Goal: Information Seeking & Learning: Find specific fact

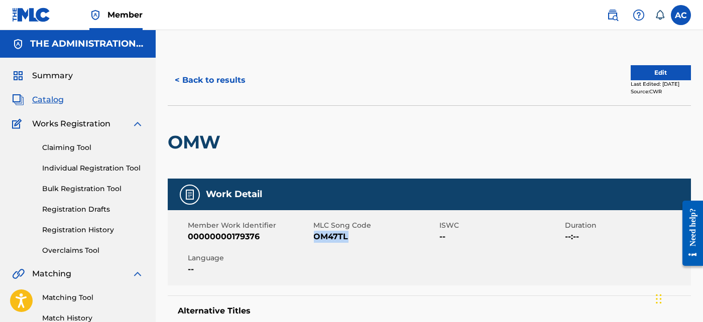
click at [221, 91] on button "< Back to results" at bounding box center [210, 80] width 85 height 25
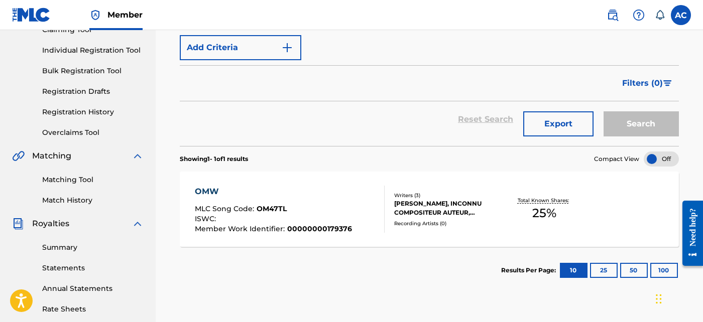
scroll to position [36, 0]
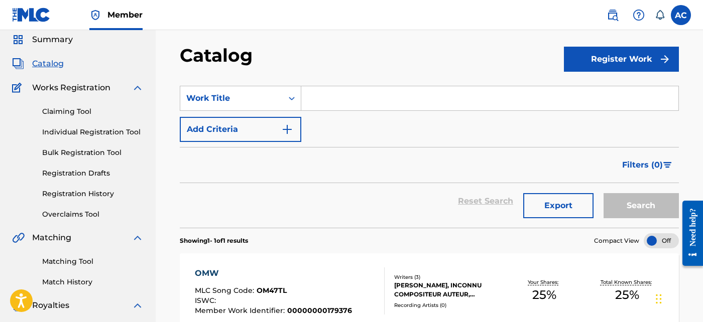
click at [342, 107] on input "Search Form" at bounding box center [489, 98] width 377 height 24
paste input "8 Missed Calls - Interlude"
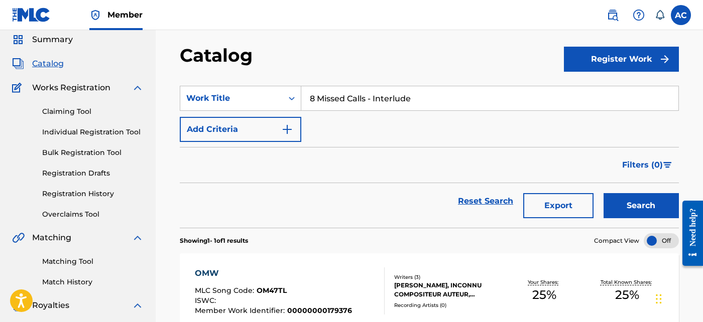
click at [372, 99] on input "8 Missed Calls - Interlude" at bounding box center [489, 98] width 377 height 24
type input "8 Missed Calls Interlude"
click at [285, 138] on button "Add Criteria" at bounding box center [241, 129] width 122 height 25
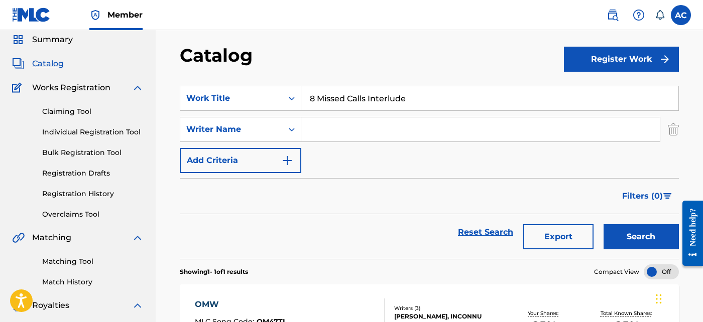
click at [317, 126] on input "Search Form" at bounding box center [480, 130] width 359 height 24
type input "Pullen"
click at [637, 246] on button "Search" at bounding box center [641, 237] width 75 height 25
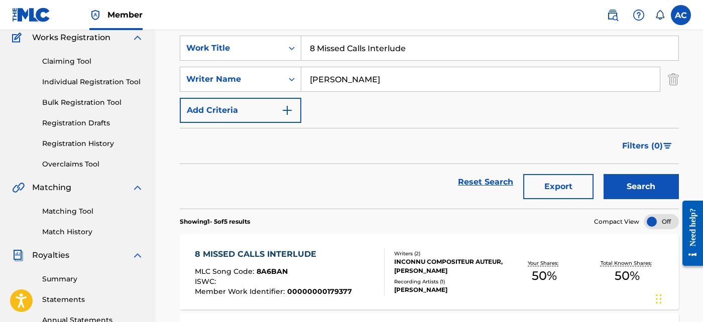
scroll to position [107, 0]
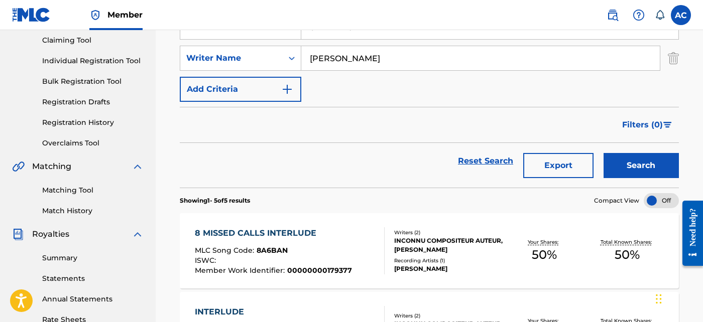
click at [452, 275] on div "8 MISSED CALLS INTERLUDE MLC Song Code : 8A6BAN ISWC : Member Work Identifier :…" at bounding box center [429, 250] width 499 height 75
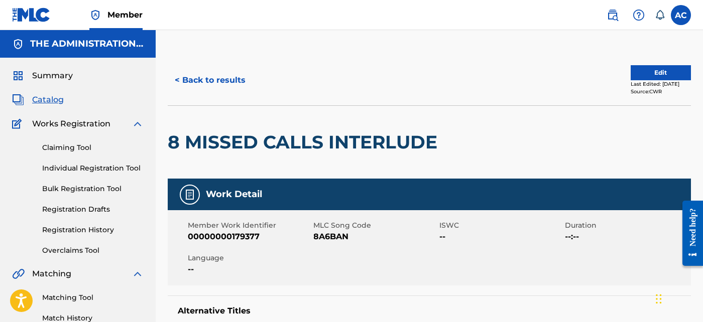
click at [294, 142] on h2 "8 MISSED CALLS INTERLUDE" at bounding box center [305, 142] width 275 height 23
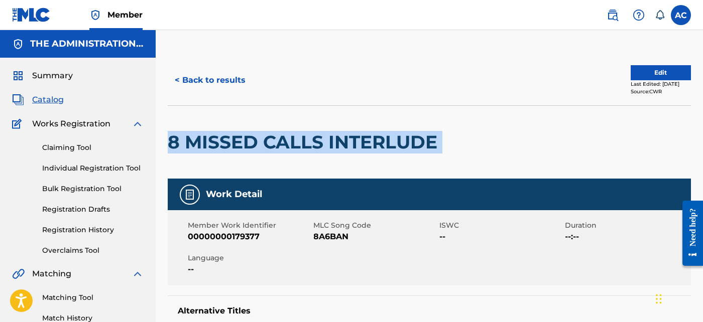
click at [294, 142] on h2 "8 MISSED CALLS INTERLUDE" at bounding box center [305, 142] width 275 height 23
copy div "8 MISSED CALLS INTERLUDE"
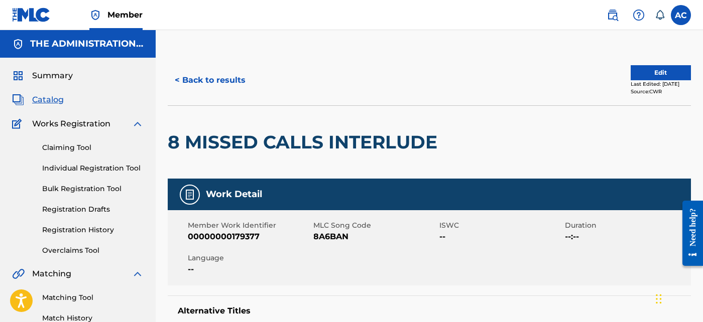
click at [341, 237] on span "8A6BAN" at bounding box center [376, 237] width 124 height 12
copy span "8A6BAN"
click at [207, 81] on button "< Back to results" at bounding box center [210, 80] width 85 height 25
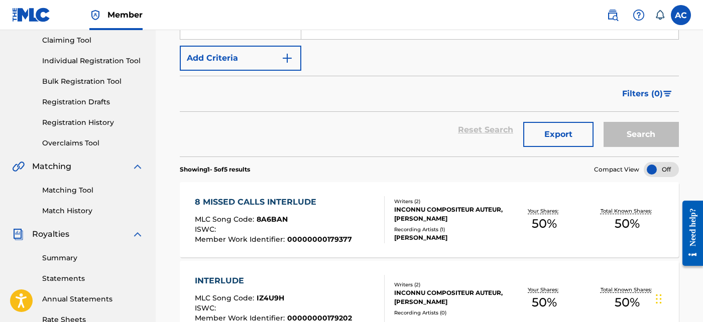
scroll to position [23, 0]
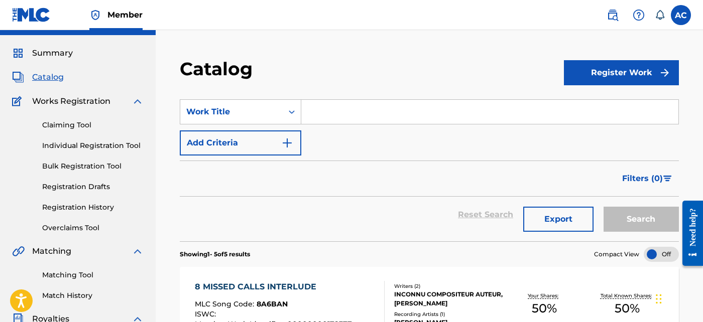
click at [315, 116] on input "Search Form" at bounding box center [489, 112] width 377 height 24
paste input "Thought About It"
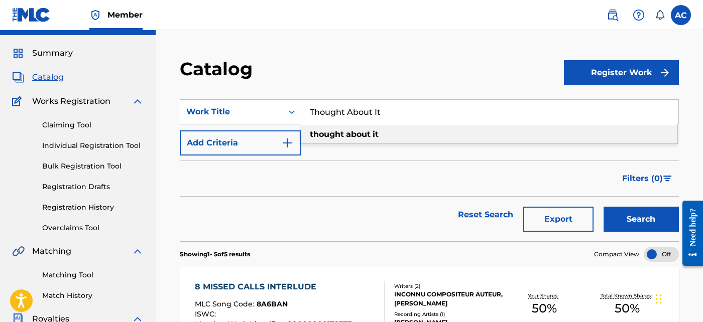
type input "Thought About It"
click at [276, 149] on button "Add Criteria" at bounding box center [241, 143] width 122 height 25
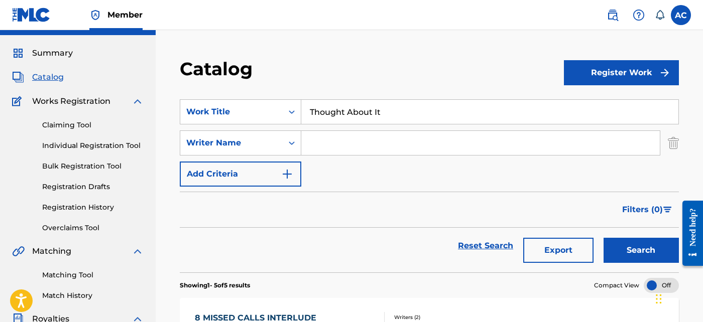
click at [321, 144] on input "Search Form" at bounding box center [480, 143] width 359 height 24
type input "Pullen"
click at [630, 263] on div "Reset Search Export Search" at bounding box center [429, 250] width 499 height 45
click at [631, 252] on button "Search" at bounding box center [641, 250] width 75 height 25
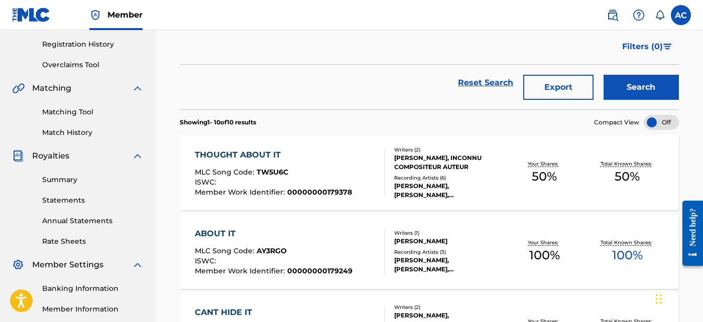
scroll to position [188, 0]
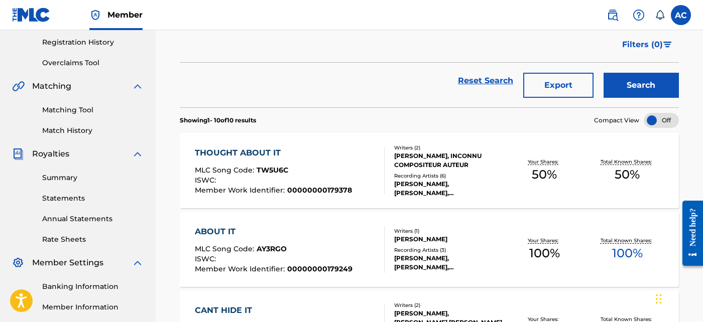
click at [470, 185] on div "ROCKIE FRESH, ROCKIE FRESH, ROCKIE FRESH, ROCKIE FRESH, ROCKIE FRESH" at bounding box center [448, 189] width 109 height 18
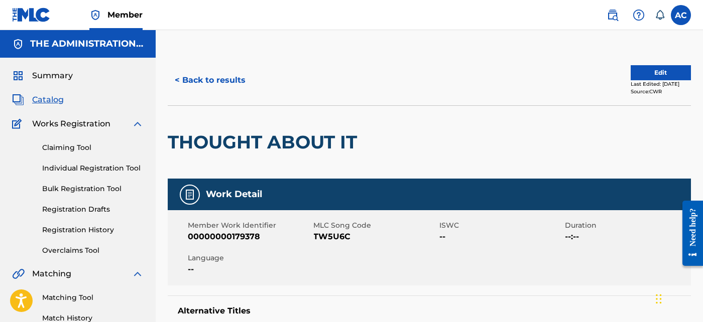
click at [235, 84] on button "< Back to results" at bounding box center [210, 80] width 85 height 25
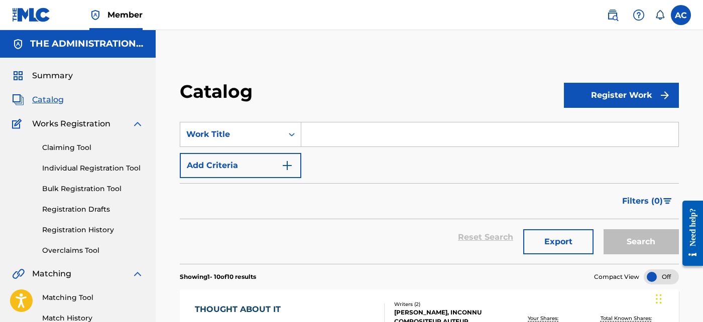
click at [350, 145] on input "Search Form" at bounding box center [489, 135] width 377 height 24
paste input "Blu Ray"
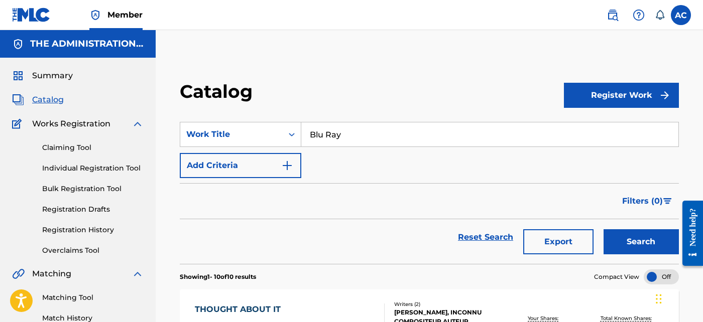
type input "Blu Ray"
click at [284, 167] on img "Search Form" at bounding box center [287, 166] width 12 height 12
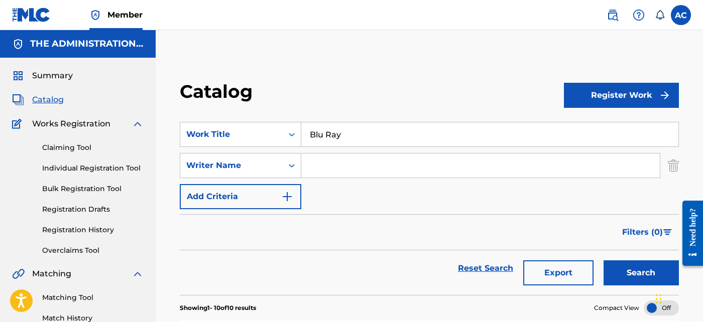
click at [331, 162] on input "Search Form" at bounding box center [480, 166] width 359 height 24
type input "Pullen"
click at [637, 274] on button "Search" at bounding box center [641, 273] width 75 height 25
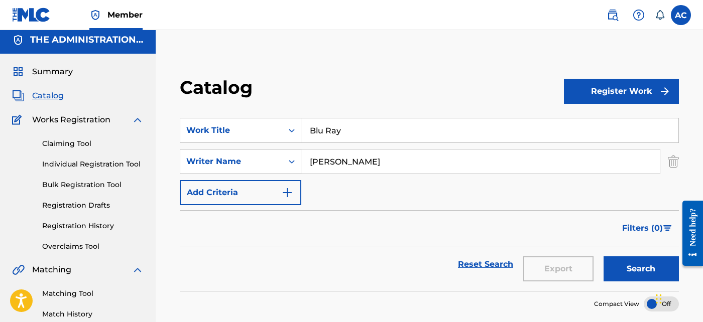
click at [295, 168] on div "Search Form" at bounding box center [292, 162] width 18 height 18
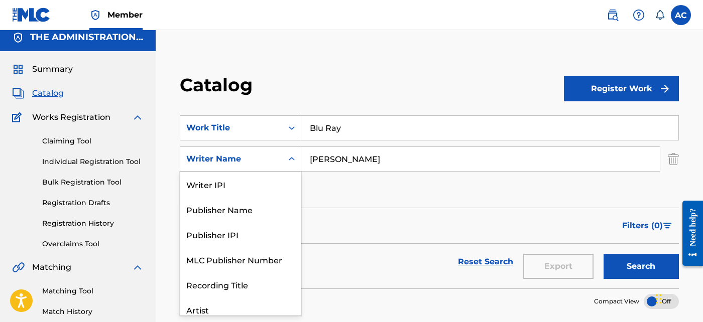
scroll to position [50, 0]
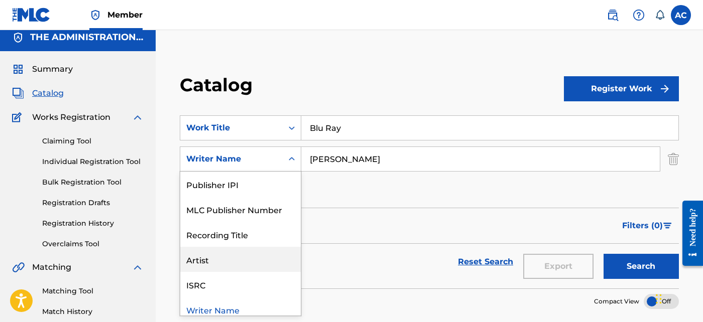
click at [257, 266] on div "Artist" at bounding box center [240, 259] width 121 height 25
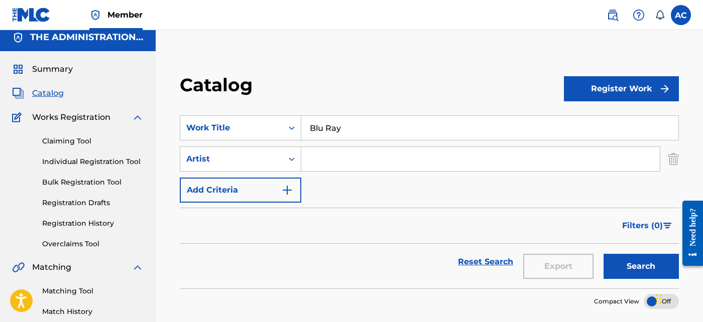
click at [325, 170] on input "Search Form" at bounding box center [480, 159] width 359 height 24
paste input "Rockie Fresh"
type input "Rockie Fresh"
click at [635, 271] on button "Search" at bounding box center [641, 266] width 75 height 25
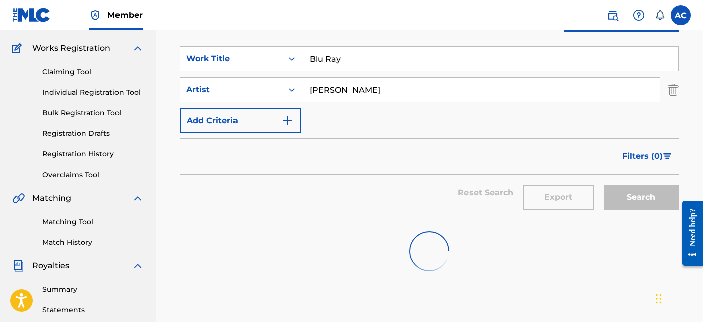
scroll to position [76, 0]
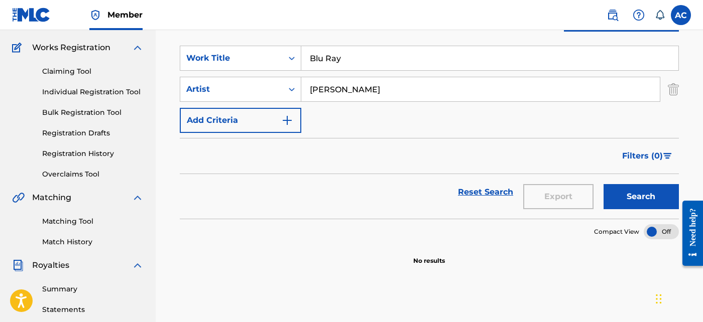
click at [615, 199] on button "Search" at bounding box center [641, 196] width 75 height 25
click at [269, 88] on div "Artist" at bounding box center [231, 89] width 90 height 12
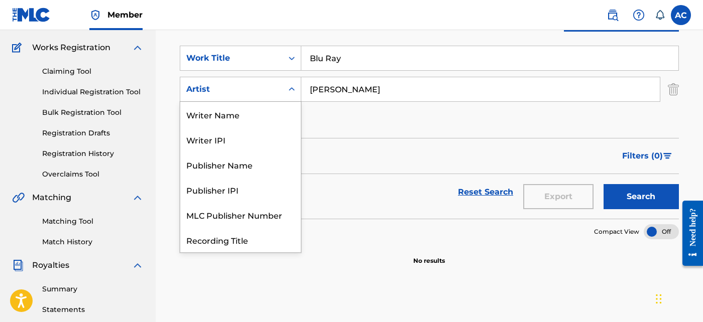
scroll to position [50, 0]
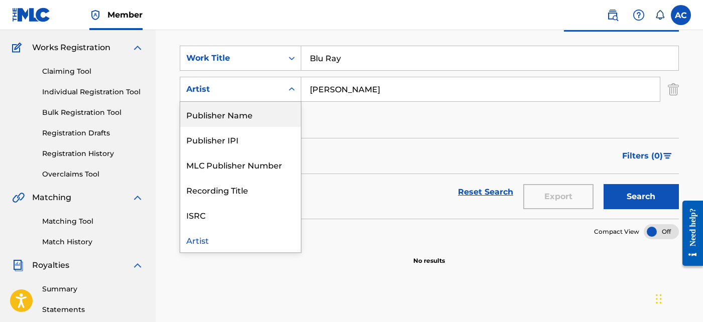
click at [353, 64] on input "Blu Ray" at bounding box center [489, 58] width 377 height 24
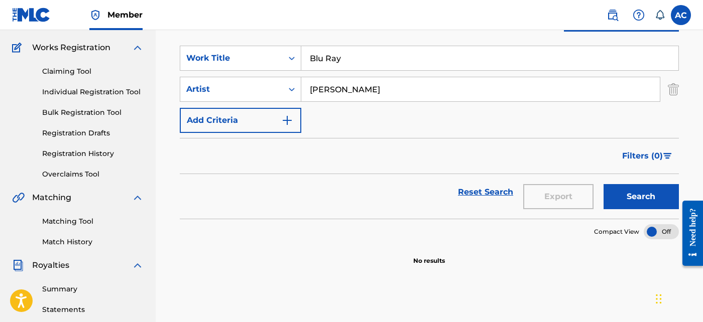
click at [353, 64] on input "Blu Ray" at bounding box center [489, 58] width 377 height 24
click at [603, 12] on link at bounding box center [613, 15] width 20 height 20
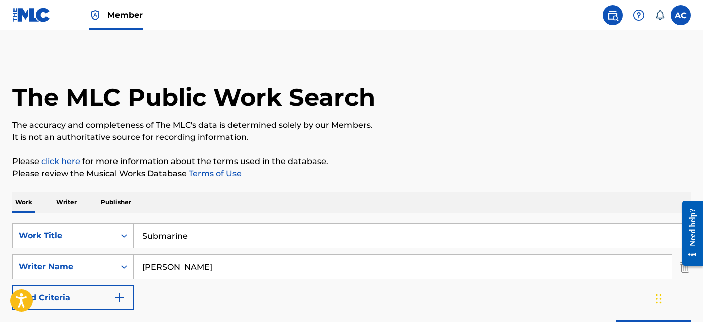
click at [158, 236] on input "Submarine" at bounding box center [412, 236] width 557 height 24
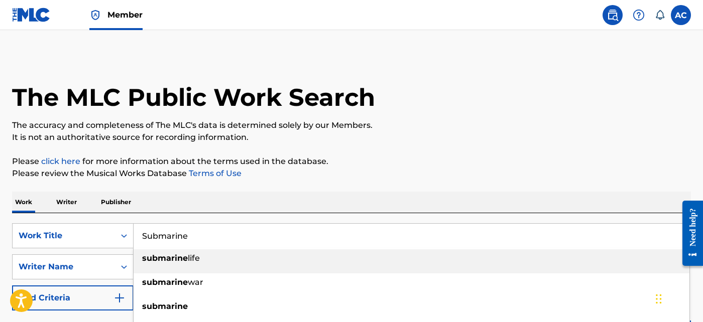
paste input "Blu Ray"
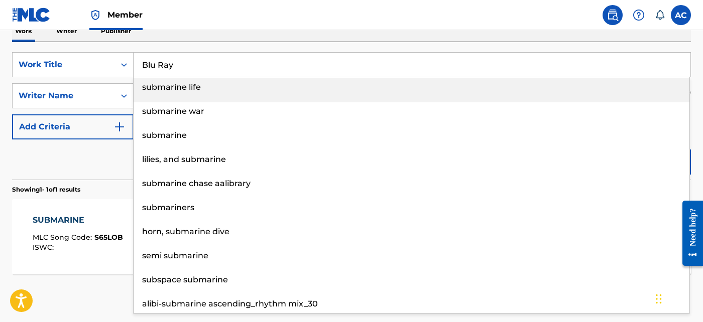
scroll to position [179, 0]
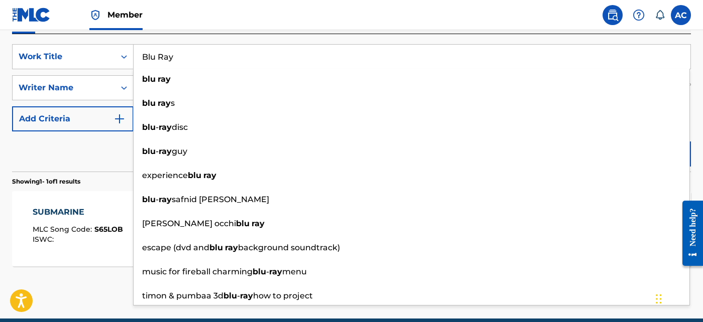
type input "Blu Ray"
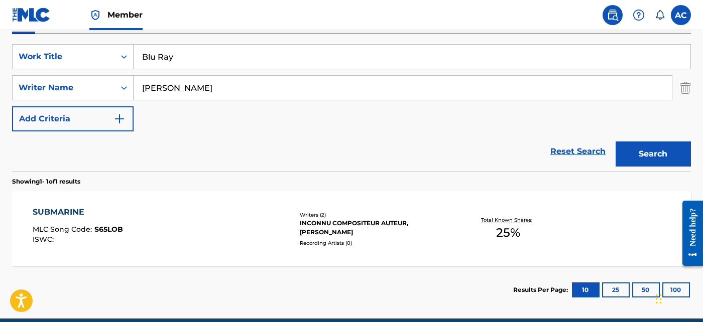
click at [47, 282] on section "Results Per Page: 10 25 50 100" at bounding box center [351, 290] width 679 height 47
click at [655, 158] on button "Search" at bounding box center [653, 154] width 75 height 25
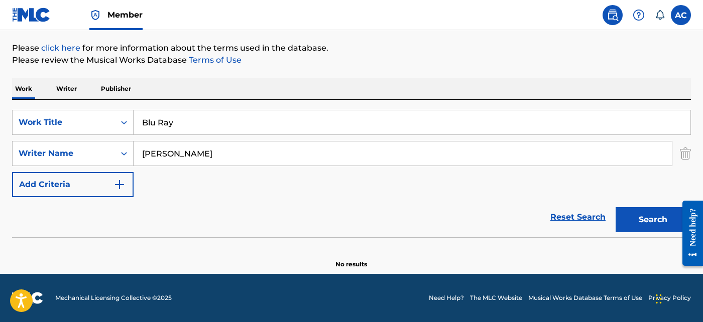
scroll to position [113, 0]
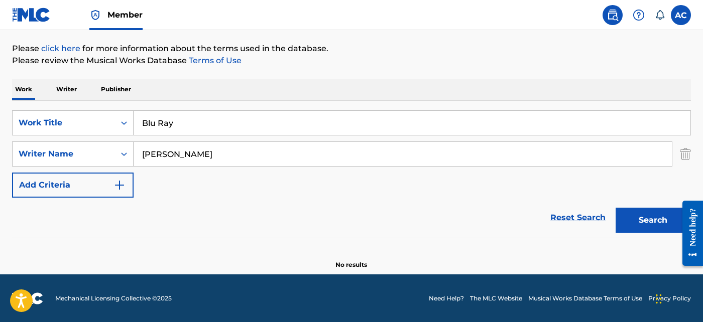
click at [118, 28] on div "Member" at bounding box center [115, 15] width 53 height 30
click at [120, 13] on span "Member" at bounding box center [124, 15] width 35 height 12
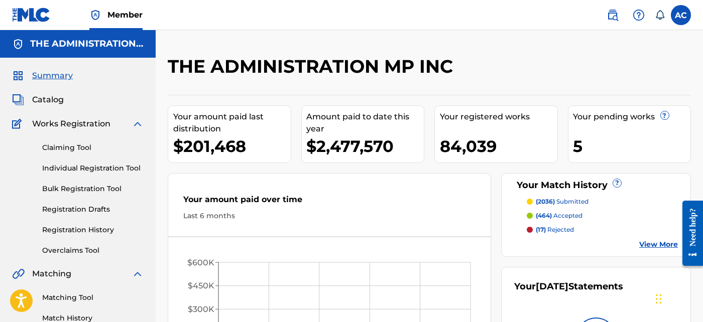
click at [57, 96] on span "Catalog" at bounding box center [48, 100] width 32 height 12
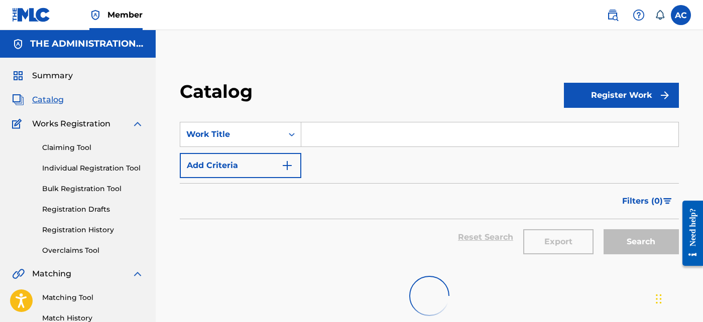
click at [330, 133] on input "Search Form" at bounding box center [489, 135] width 377 height 24
paste input "Dance Apollo Xo Remix"
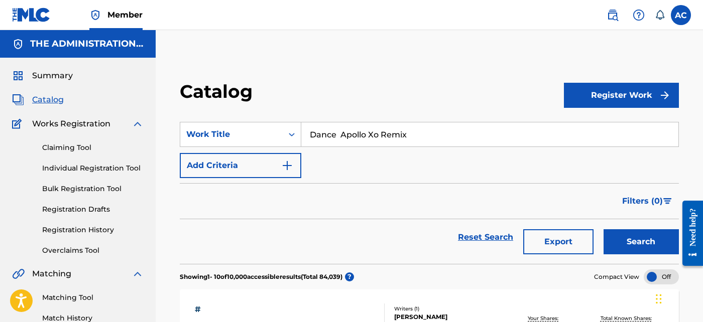
type input "Dance Apollo Xo Remix"
click at [284, 175] on button "Add Criteria" at bounding box center [241, 165] width 122 height 25
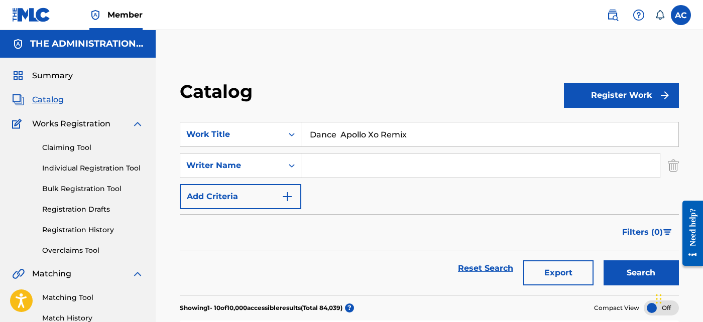
click at [319, 168] on input "Search Form" at bounding box center [480, 166] width 359 height 24
type input "Pullen"
click at [619, 267] on button "Search" at bounding box center [641, 273] width 75 height 25
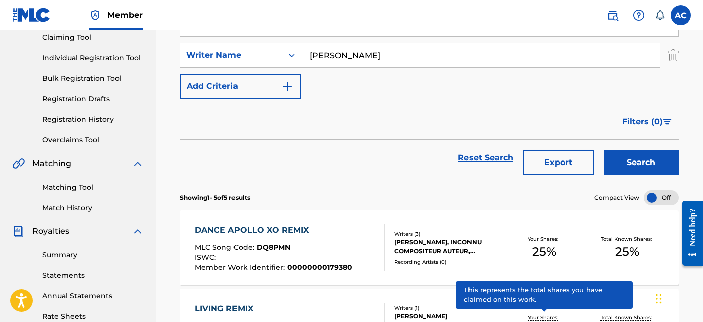
click at [491, 229] on div "DANCE APOLLO XO REMIX MLC Song Code : DQ8PMN ISWC : Member Work Identifier : 00…" at bounding box center [429, 247] width 499 height 75
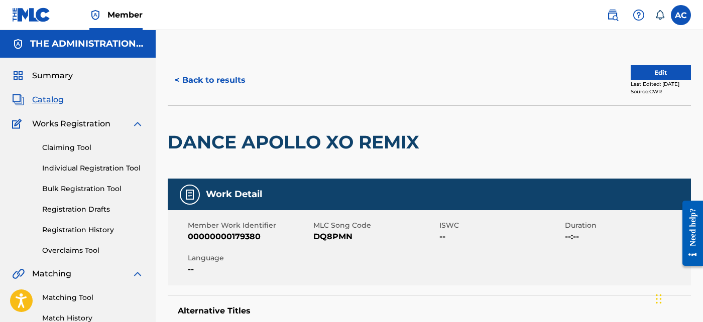
drag, startPoint x: 657, startPoint y: 73, endPoint x: 542, endPoint y: 108, distance: 119.7
click at [603, 86] on div "Edit Last Edited: April 04, 2025 Source: CWR" at bounding box center [560, 80] width 262 height 30
click at [661, 64] on div "< Back to results Edit Last Edited: April 04, 2025 Source: CWR" at bounding box center [429, 80] width 523 height 50
click at [658, 76] on button "Edit" at bounding box center [661, 72] width 60 height 15
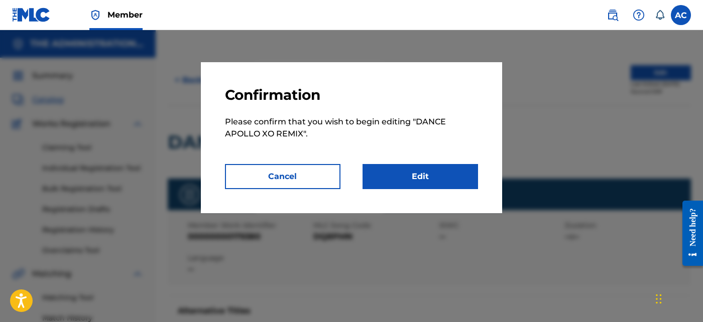
click at [460, 179] on link "Edit" at bounding box center [421, 176] width 116 height 25
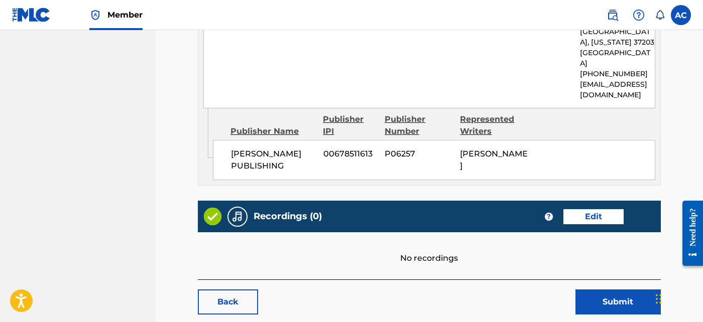
scroll to position [568, 0]
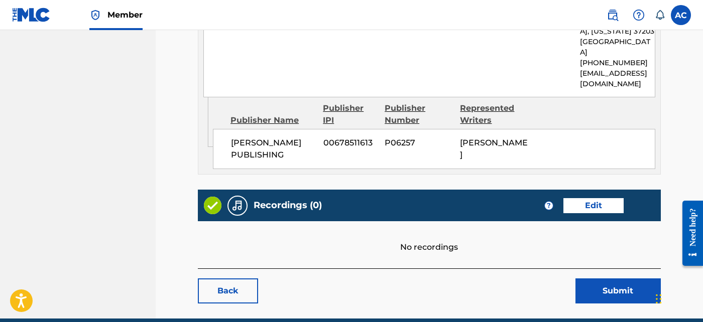
click at [574, 209] on link "Edit" at bounding box center [594, 205] width 60 height 15
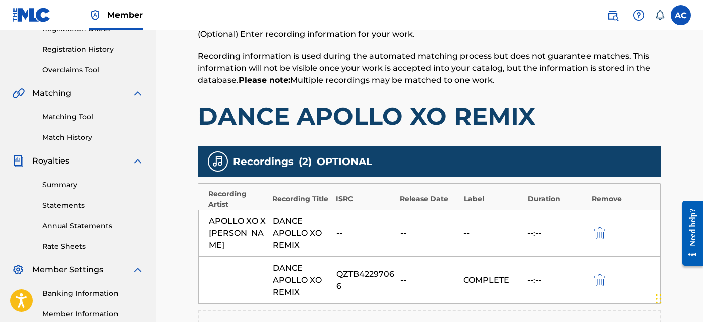
scroll to position [182, 0]
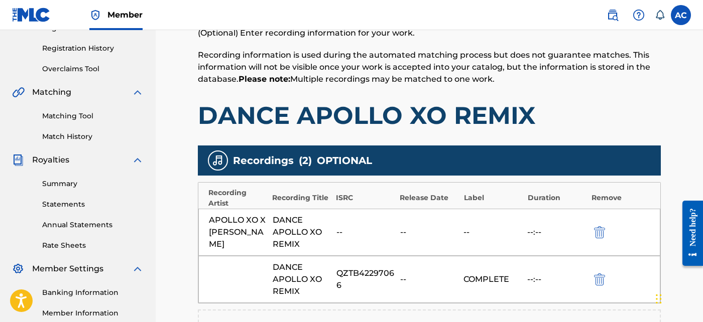
click at [287, 108] on h1 "DANCE APOLLO XO REMIX" at bounding box center [429, 115] width 463 height 30
click at [322, 110] on h1 "DANCE APOLLO XO REMIX" at bounding box center [429, 115] width 463 height 30
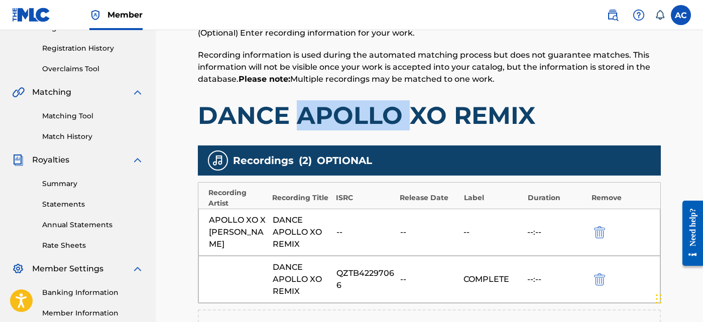
click at [322, 110] on h1 "DANCE APOLLO XO REMIX" at bounding box center [429, 115] width 463 height 30
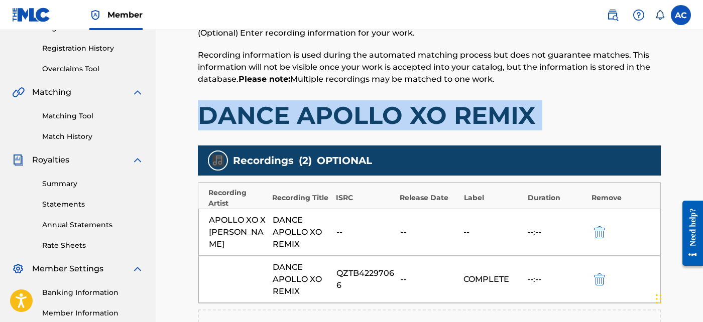
click at [322, 110] on h1 "DANCE APOLLO XO REMIX" at bounding box center [429, 115] width 463 height 30
copy h1 "DANCE APOLLO XO REMIX"
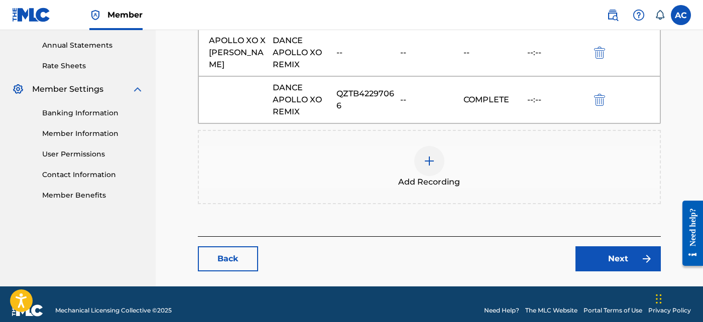
scroll to position [358, 0]
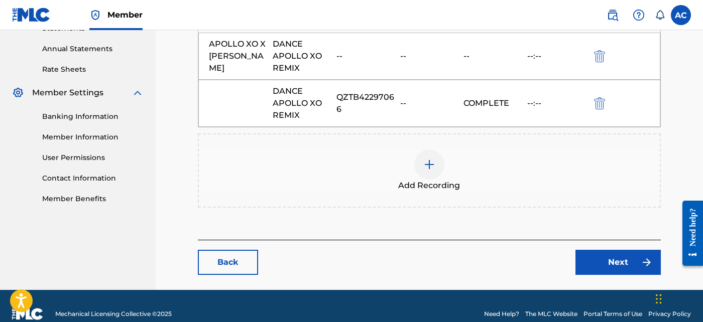
click at [242, 258] on link "Back" at bounding box center [228, 262] width 60 height 25
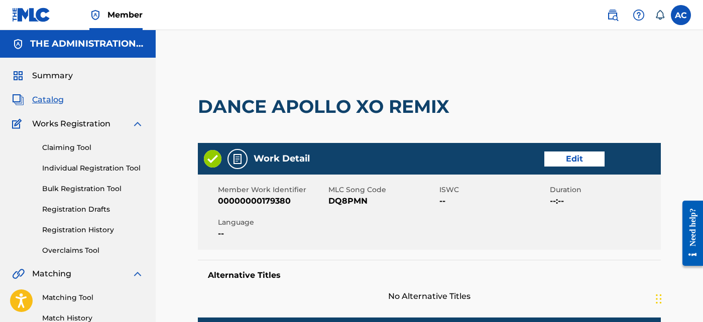
click at [353, 202] on span "DQ8PMN" at bounding box center [383, 201] width 108 height 12
copy span "DQ8PMN"
click at [48, 101] on span "Catalog" at bounding box center [48, 100] width 32 height 12
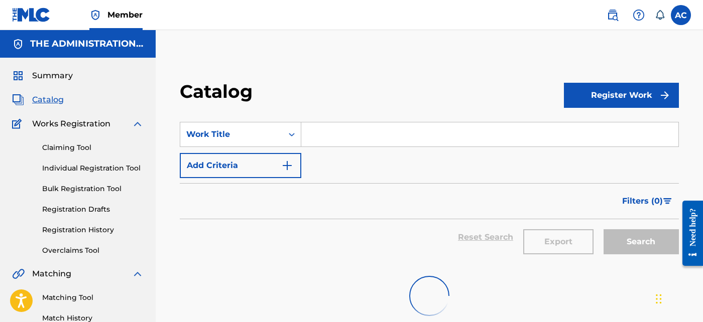
click at [352, 133] on input "Search Form" at bounding box center [489, 135] width 377 height 24
paste input "At My Worst"
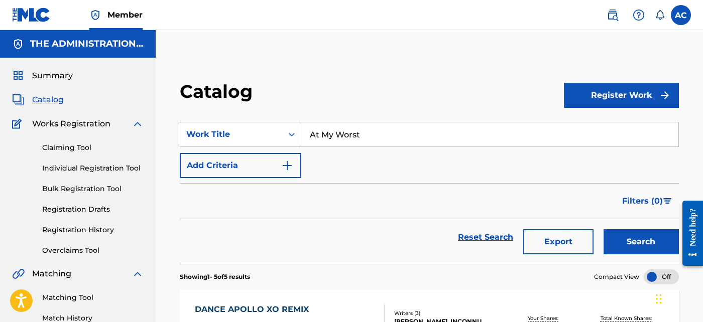
type input "At My Worst"
click at [283, 163] on img "Search Form" at bounding box center [287, 166] width 12 height 12
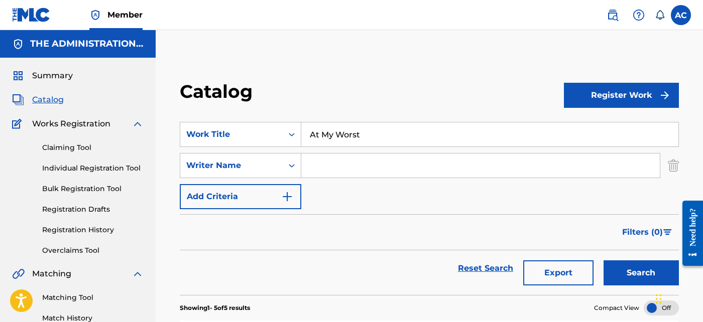
click at [336, 171] on input "Search Form" at bounding box center [480, 166] width 359 height 24
type input "Pullen"
click at [635, 277] on button "Search" at bounding box center [641, 273] width 75 height 25
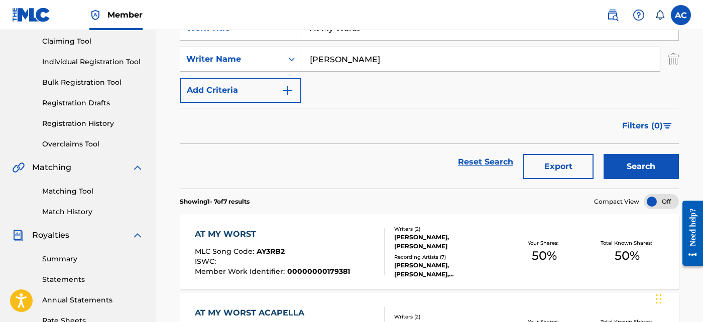
scroll to position [131, 0]
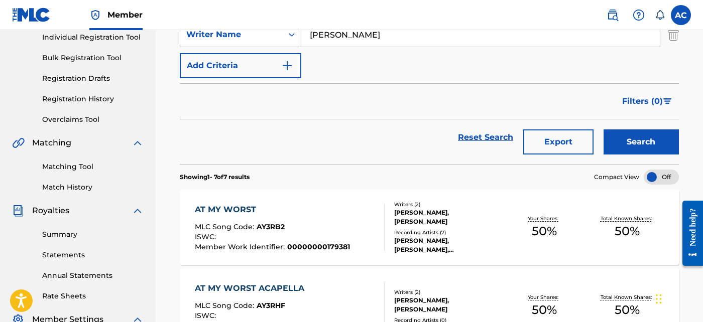
click at [427, 240] on div "ROCKIE FRESH, ROCKIE FRESH, ROCKIE FRESH, ROCKIE FRESH, ROCKIE FRESH" at bounding box center [448, 246] width 109 height 18
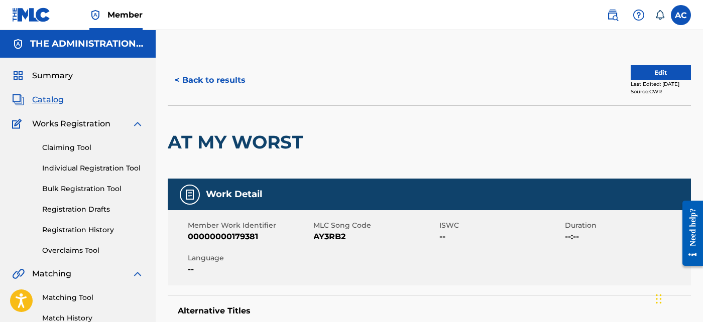
click at [249, 153] on h2 "AT MY WORST" at bounding box center [238, 142] width 140 height 23
click at [218, 142] on h2 "AT MY WORST" at bounding box center [238, 142] width 140 height 23
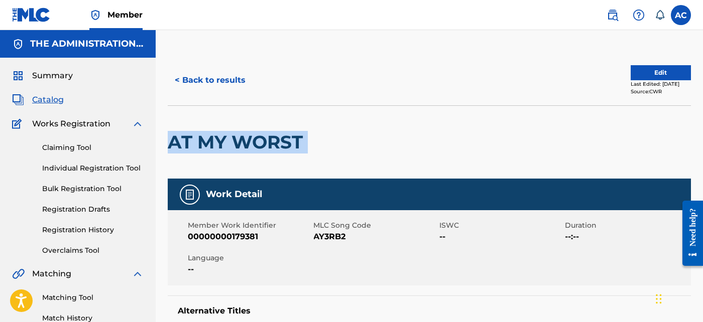
click at [218, 142] on h2 "AT MY WORST" at bounding box center [238, 142] width 140 height 23
copy div "AT MY WORST"
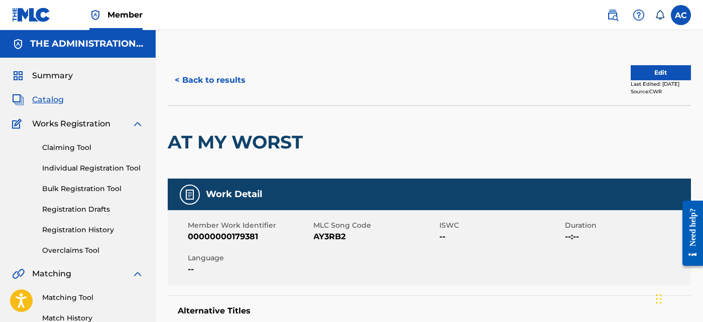
click at [332, 233] on span "AY3RB2" at bounding box center [376, 237] width 124 height 12
copy span "AY3RB2"
click at [261, 140] on h2 "AT MY WORST" at bounding box center [238, 142] width 140 height 23
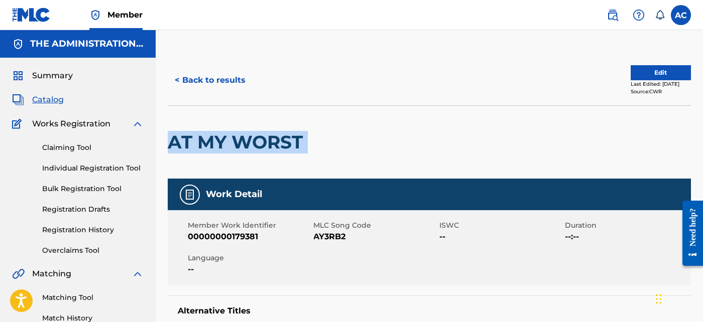
click at [261, 140] on h2 "AT MY WORST" at bounding box center [238, 142] width 140 height 23
copy div "AT MY WORST"
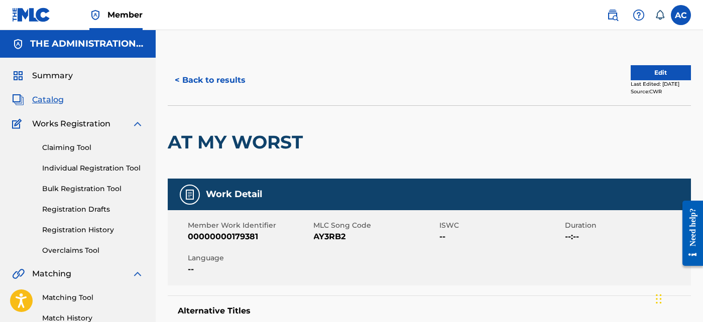
click at [343, 236] on span "AY3RB2" at bounding box center [376, 237] width 124 height 12
copy span "AY3RB2"
click at [212, 70] on button "< Back to results" at bounding box center [210, 80] width 85 height 25
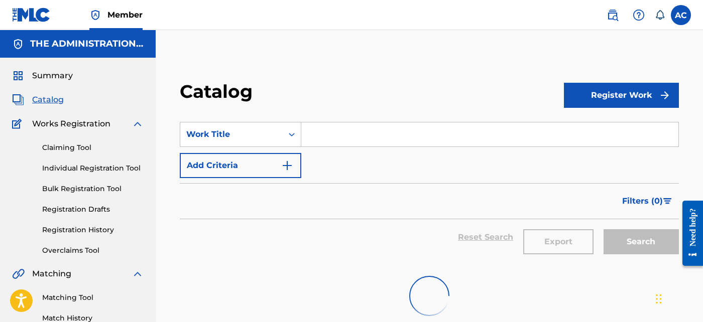
click at [327, 141] on input "Search Form" at bounding box center [489, 135] width 377 height 24
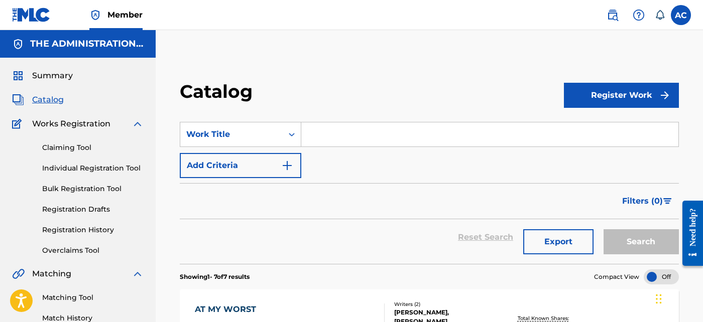
paste input "AT MY WORST ACAPELLA"
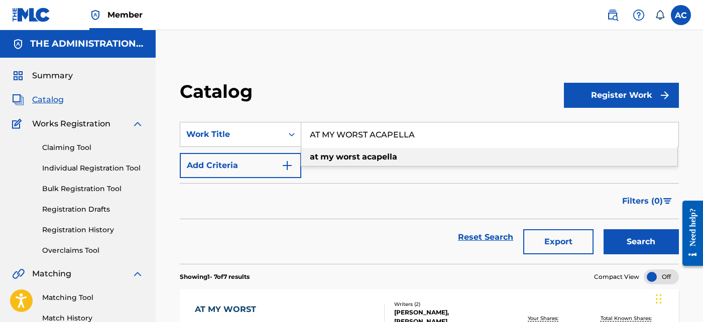
type input "AT MY WORST ACAPELLA"
click at [299, 159] on button "Add Criteria" at bounding box center [241, 165] width 122 height 25
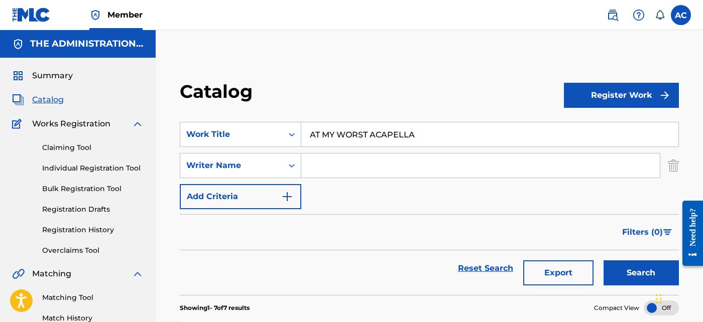
click at [317, 164] on input "Search Form" at bounding box center [480, 166] width 359 height 24
type input "Pullen"
click at [623, 273] on button "Search" at bounding box center [641, 273] width 75 height 25
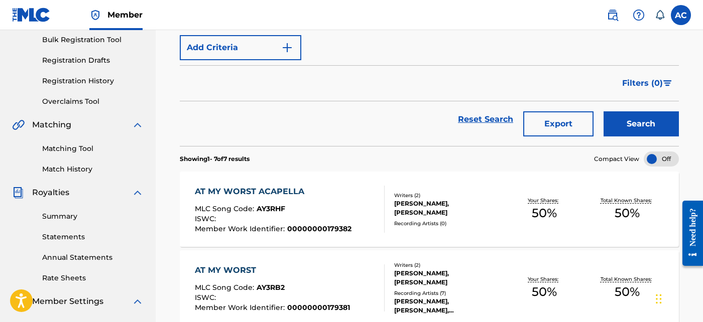
scroll to position [149, 0]
click at [446, 220] on div "Recording Artists ( 0 )" at bounding box center [448, 224] width 109 height 8
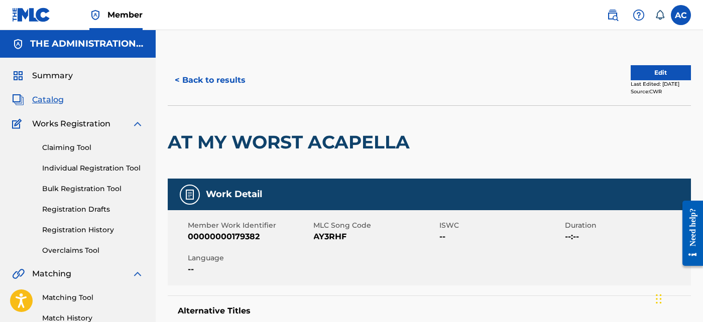
click at [293, 139] on h2 "AT MY WORST ACAPELLA" at bounding box center [291, 142] width 247 height 23
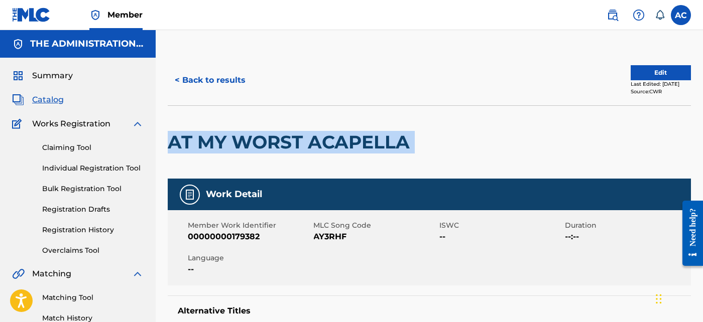
click at [293, 139] on h2 "AT MY WORST ACAPELLA" at bounding box center [291, 142] width 247 height 23
copy div "AT MY WORST ACAPELLA"
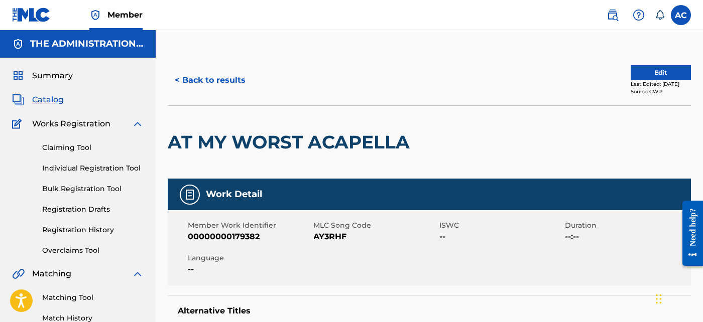
click at [331, 245] on div "Member Work Identifier 00000000179382 MLC Song Code AY3RHF ISWC -- Duration --:…" at bounding box center [429, 247] width 523 height 75
click at [331, 242] on span "AY3RHF" at bounding box center [376, 237] width 124 height 12
copy span "AY3RHF"
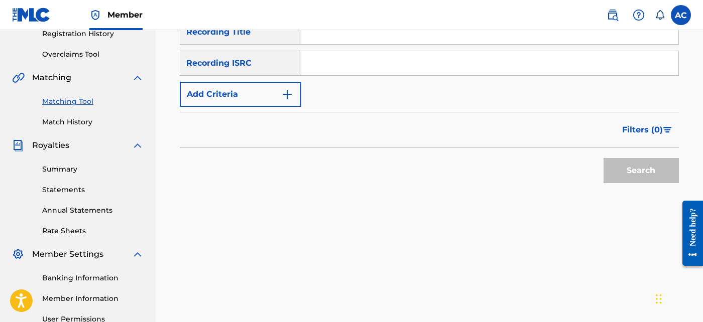
click at [342, 66] on input "Search Form" at bounding box center [489, 63] width 377 height 24
paste input "USAT21601559"
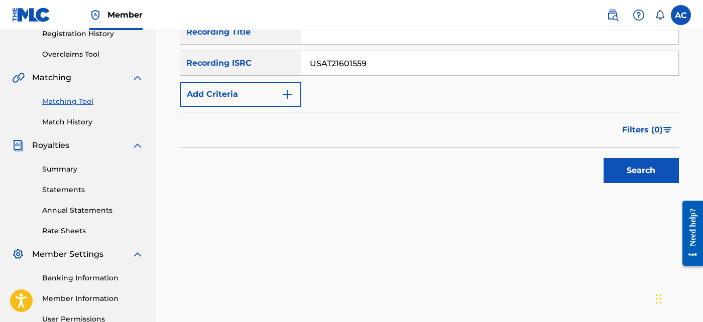
type input "USAT21601559"
click at [631, 181] on button "Search" at bounding box center [641, 170] width 75 height 25
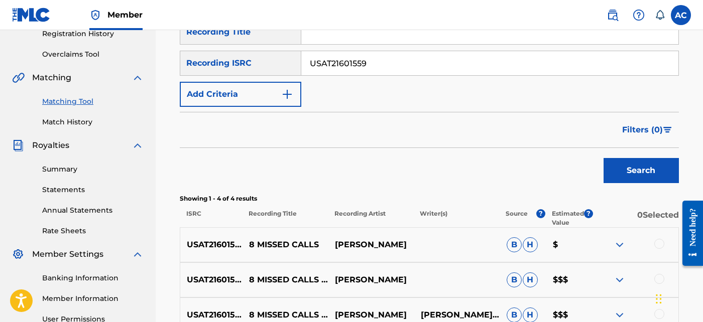
scroll to position [332, 0]
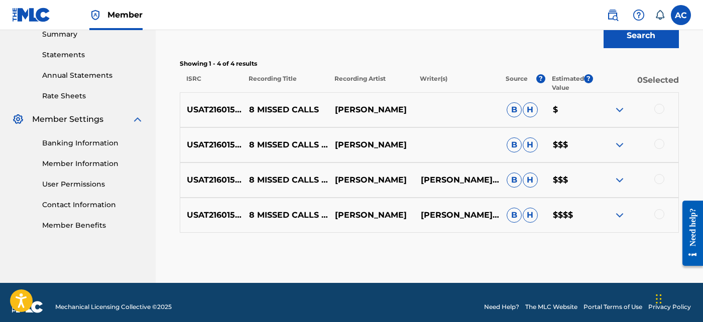
click at [660, 112] on div at bounding box center [659, 109] width 10 height 10
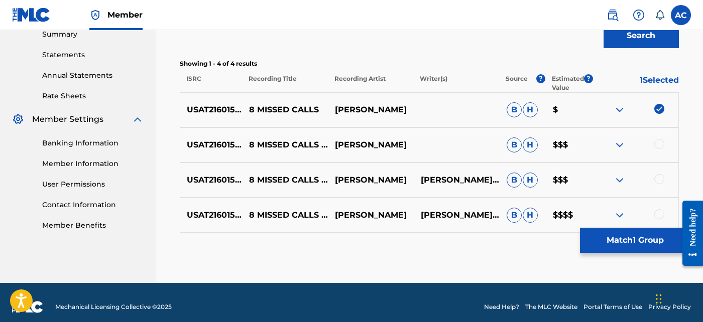
click at [662, 142] on div at bounding box center [659, 144] width 10 height 10
click at [666, 179] on div at bounding box center [636, 180] width 86 height 12
click at [660, 180] on div at bounding box center [659, 179] width 10 height 10
click at [658, 214] on div at bounding box center [659, 214] width 10 height 10
click at [631, 241] on button "Match 4 Groups" at bounding box center [635, 240] width 111 height 25
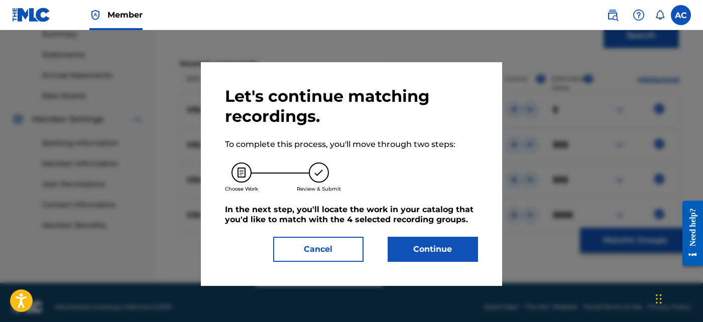
click at [447, 237] on button "Continue" at bounding box center [433, 249] width 90 height 25
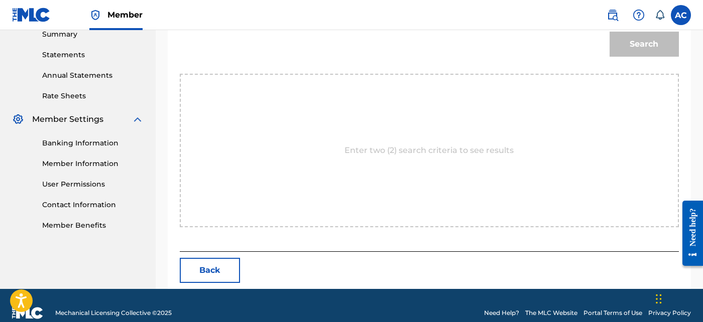
scroll to position [141, 0]
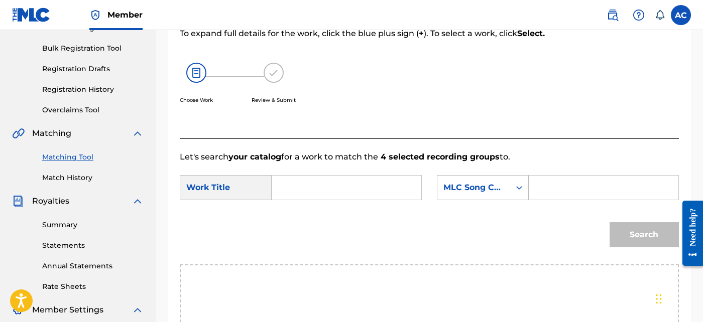
click at [298, 185] on input "Search Form" at bounding box center [346, 188] width 133 height 24
paste input "8 MISSED CALLS INTERLUDE"
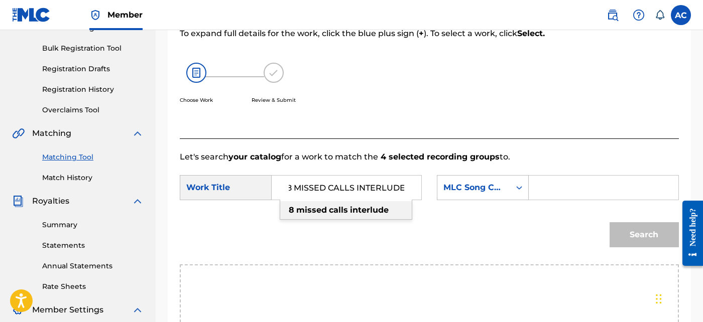
type input "8 MISSED CALLS INTERLUDE"
click at [540, 181] on input "Search Form" at bounding box center [603, 188] width 133 height 24
paste input "8A6BAN"
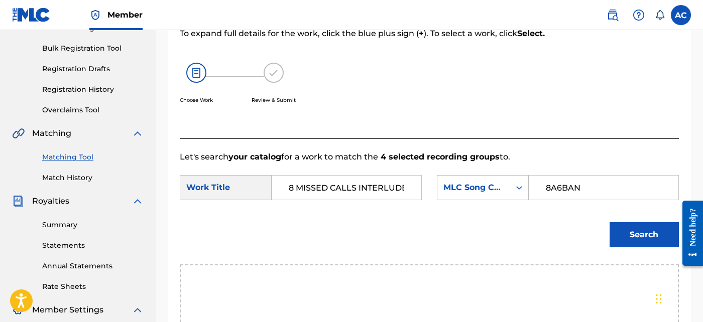
type input "8A6BAN"
click at [652, 241] on button "Search" at bounding box center [644, 235] width 69 height 25
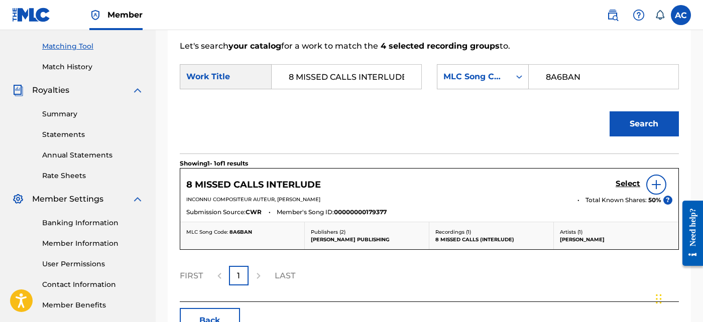
scroll to position [248, 0]
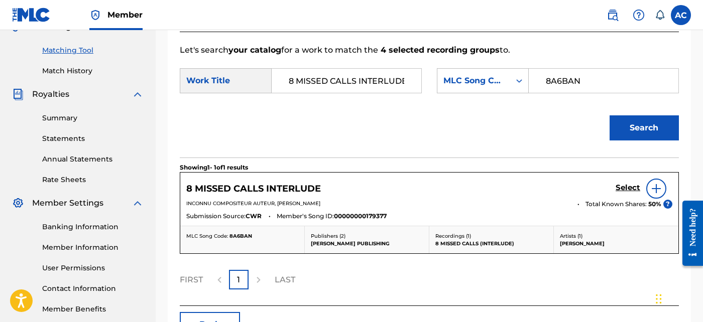
click at [630, 183] on h5 "Select" at bounding box center [628, 188] width 25 height 10
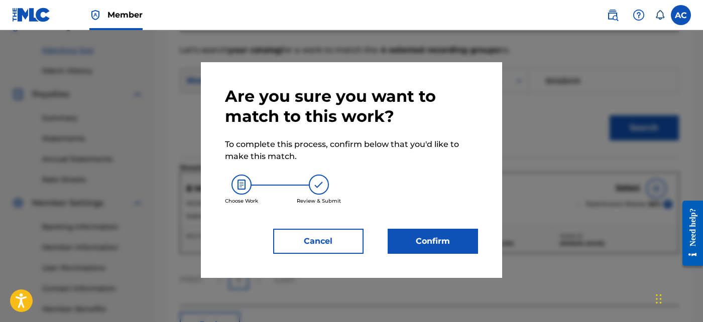
click at [406, 244] on button "Confirm" at bounding box center [433, 241] width 90 height 25
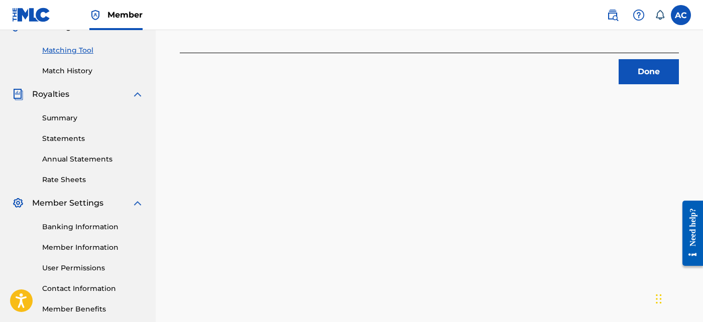
click at [634, 74] on button "Done" at bounding box center [649, 71] width 60 height 25
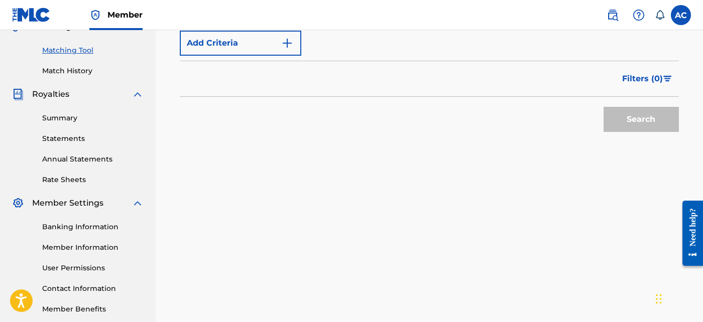
scroll to position [127, 0]
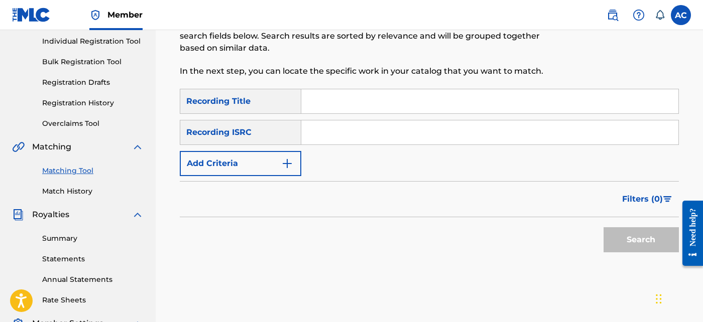
click at [361, 144] on div "Search Form" at bounding box center [490, 132] width 378 height 25
click at [361, 141] on input "Search Form" at bounding box center [489, 133] width 377 height 24
paste input "QZTB42297066"
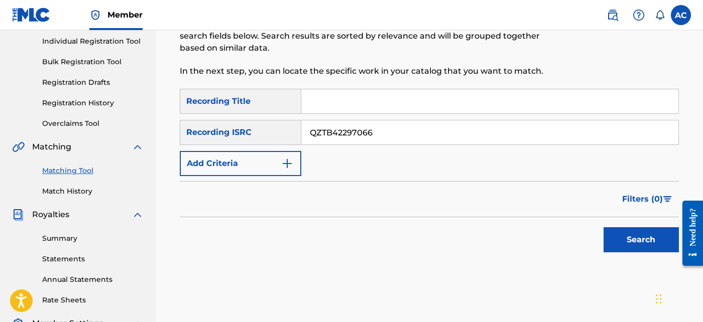
type input "QZTB42297066"
click at [622, 239] on button "Search" at bounding box center [641, 240] width 75 height 25
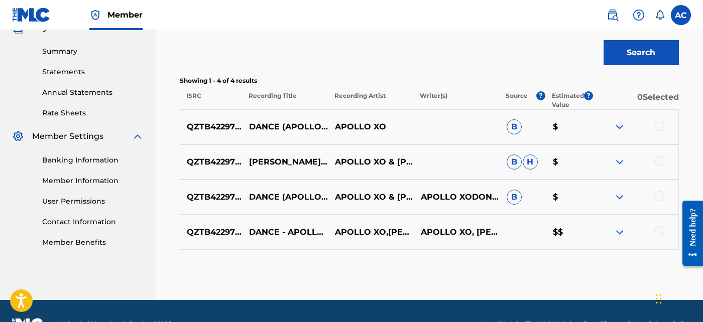
scroll to position [316, 0]
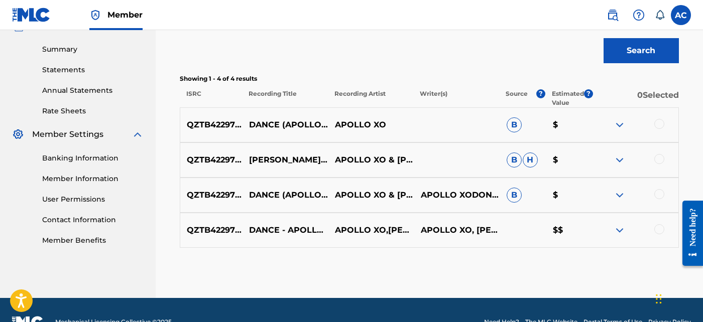
click at [658, 120] on div at bounding box center [659, 124] width 10 height 10
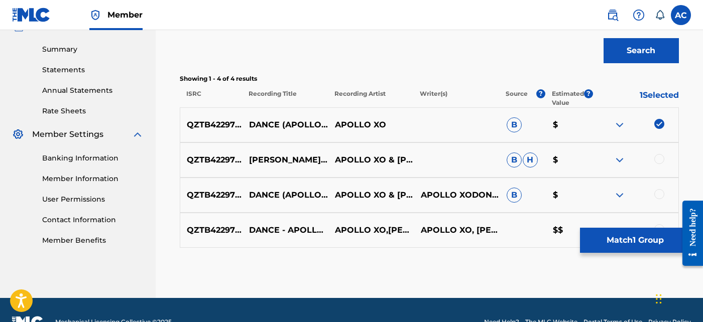
click at [661, 160] on div at bounding box center [659, 159] width 10 height 10
click at [662, 194] on div at bounding box center [659, 194] width 10 height 10
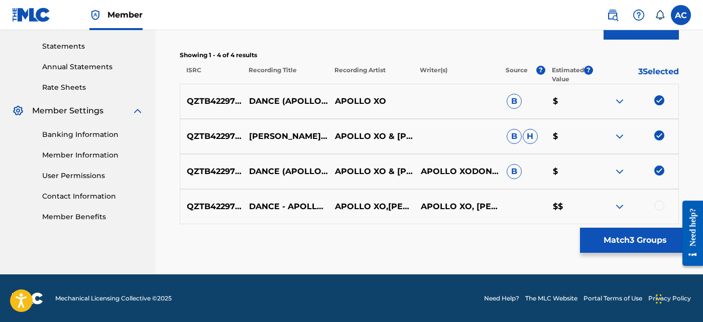
click at [660, 205] on div at bounding box center [659, 206] width 10 height 10
click at [642, 250] on button "Match 4 Groups" at bounding box center [635, 240] width 111 height 25
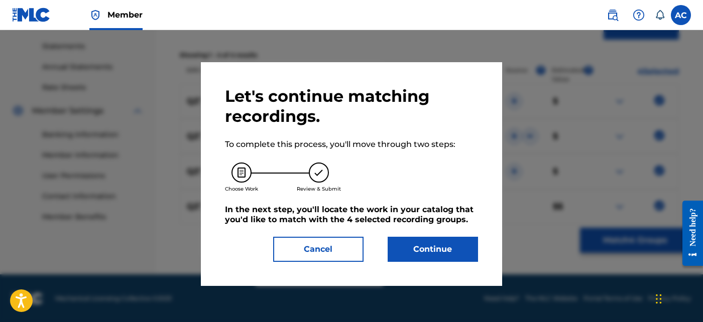
click at [435, 257] on button "Continue" at bounding box center [433, 249] width 90 height 25
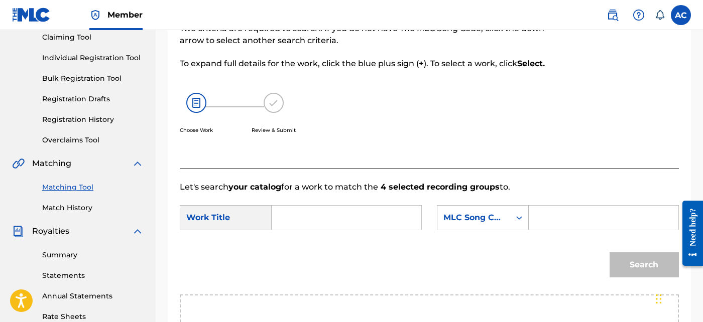
scroll to position [107, 0]
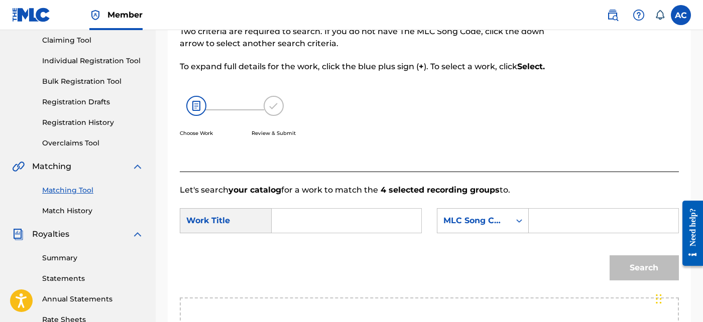
click at [357, 220] on input "Search Form" at bounding box center [346, 221] width 133 height 24
paste input "DANCE APOLLO XO REMIX"
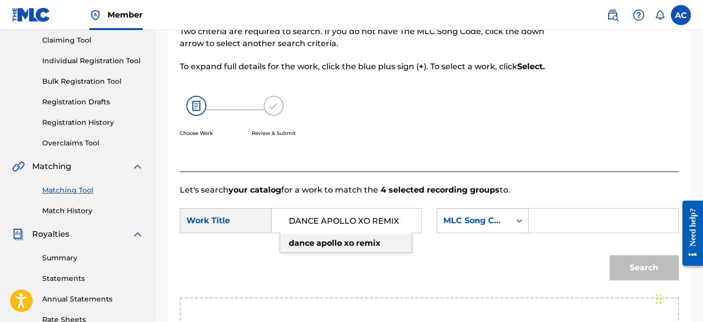
type input "DANCE APOLLO XO REMIX"
click at [574, 213] on input "Search Form" at bounding box center [603, 221] width 133 height 24
paste input "DQ8PMN"
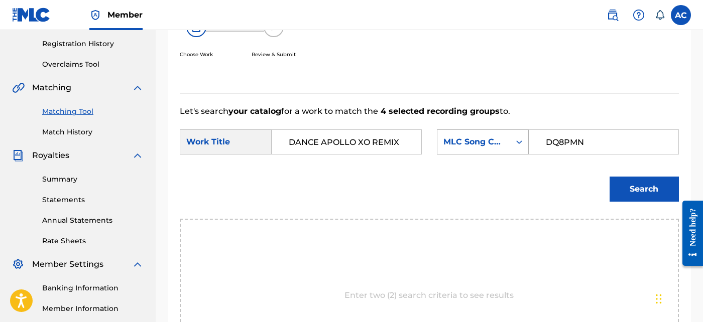
scroll to position [190, 0]
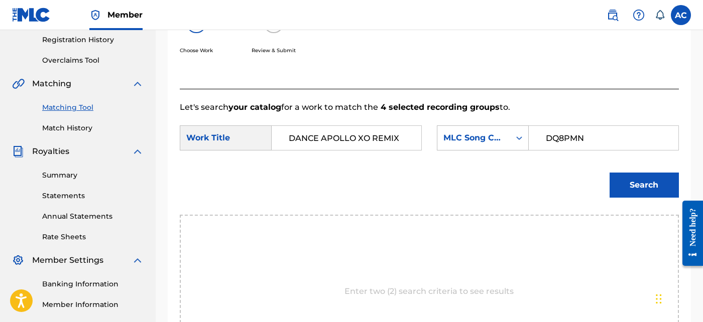
type input "DQ8PMN"
click at [644, 192] on button "Search" at bounding box center [644, 185] width 69 height 25
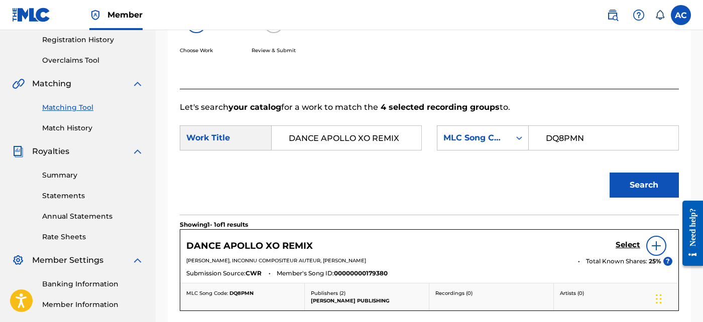
scroll to position [236, 0]
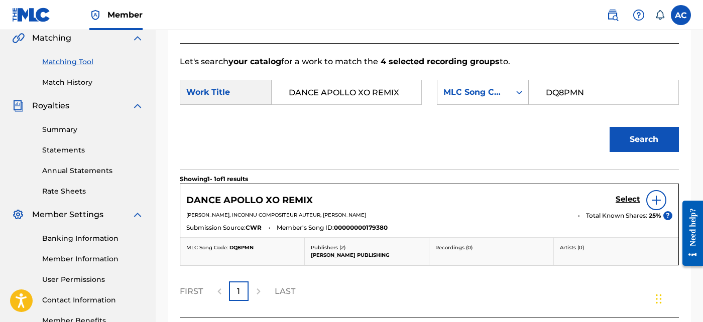
click at [626, 201] on h5 "Select" at bounding box center [628, 200] width 25 height 10
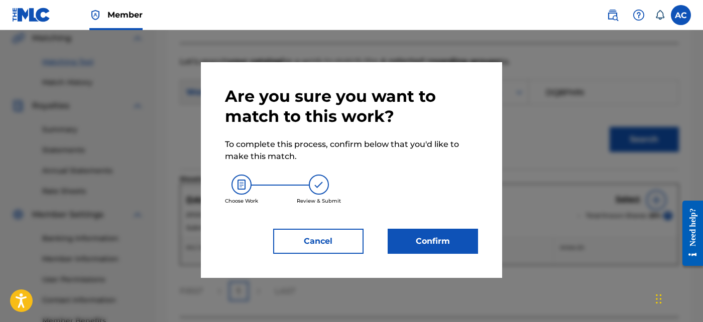
click at [434, 232] on button "Confirm" at bounding box center [433, 241] width 90 height 25
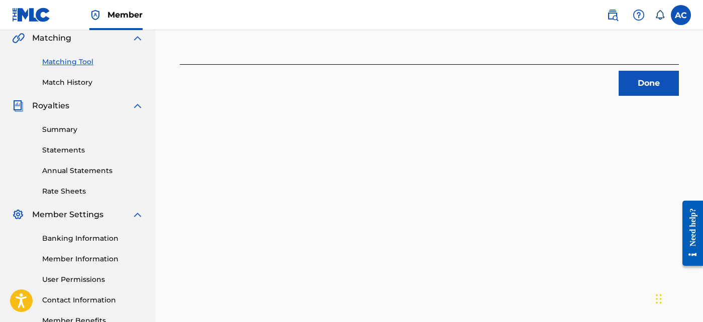
click at [642, 76] on button "Done" at bounding box center [649, 83] width 60 height 25
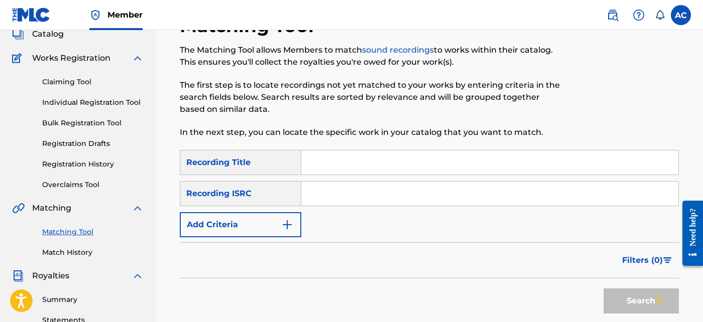
scroll to position [63, 0]
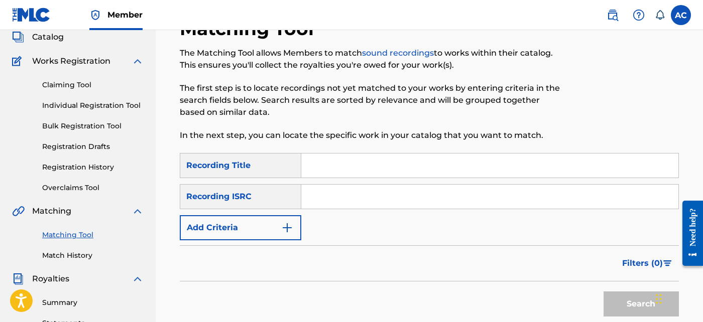
click at [343, 206] on input "Search Form" at bounding box center [489, 197] width 377 height 24
paste input "QZJG52410787"
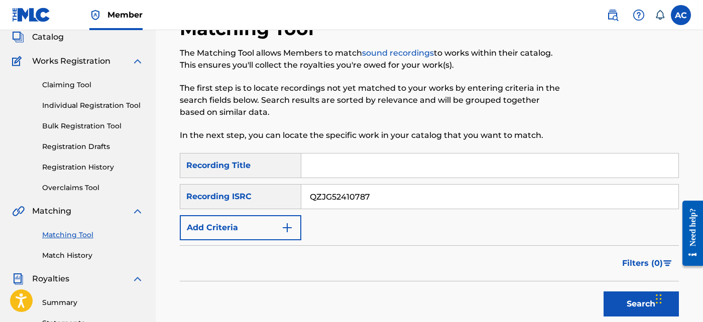
type input "QZJG52410787"
click at [617, 301] on button "Search" at bounding box center [641, 304] width 75 height 25
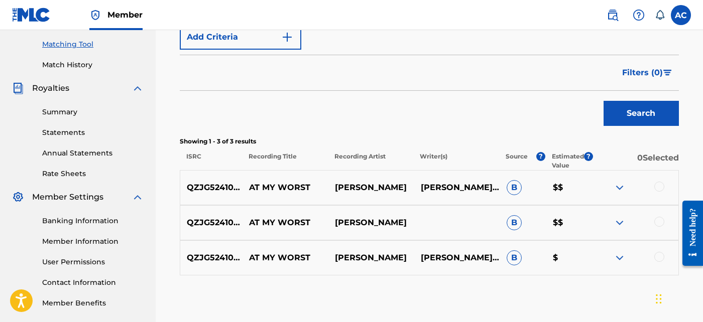
scroll to position [304, 0]
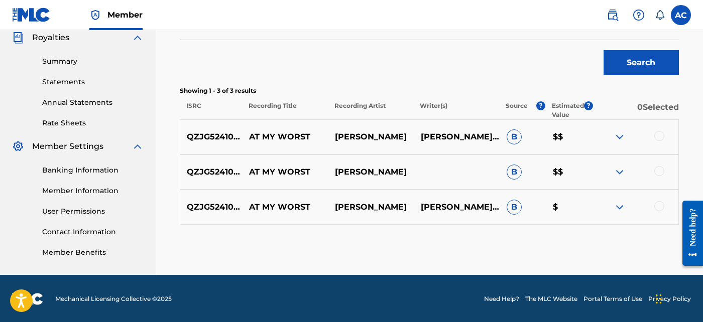
click at [658, 136] on div at bounding box center [659, 136] width 10 height 10
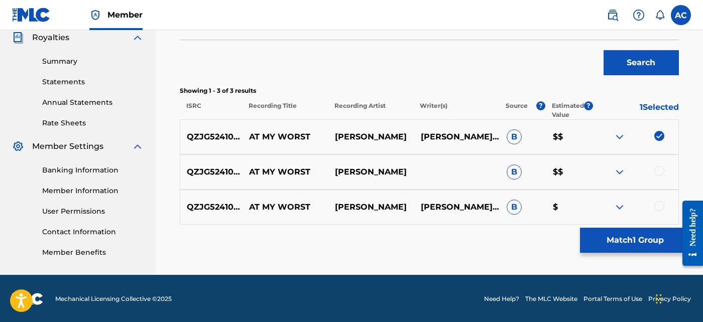
click at [658, 176] on div at bounding box center [636, 172] width 86 height 12
click at [660, 172] on div at bounding box center [659, 171] width 10 height 10
click at [658, 206] on div at bounding box center [659, 206] width 10 height 10
click at [643, 233] on button "Match 3 Groups" at bounding box center [635, 240] width 111 height 25
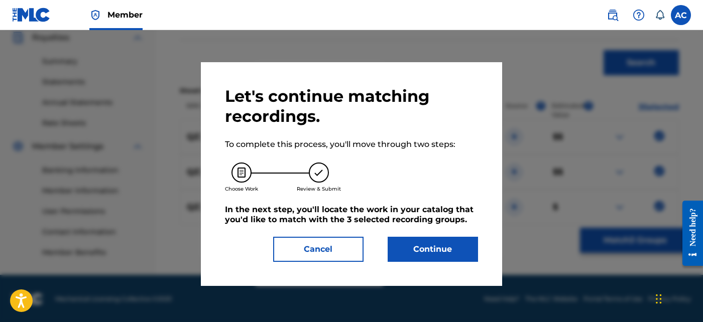
click at [445, 244] on button "Continue" at bounding box center [433, 249] width 90 height 25
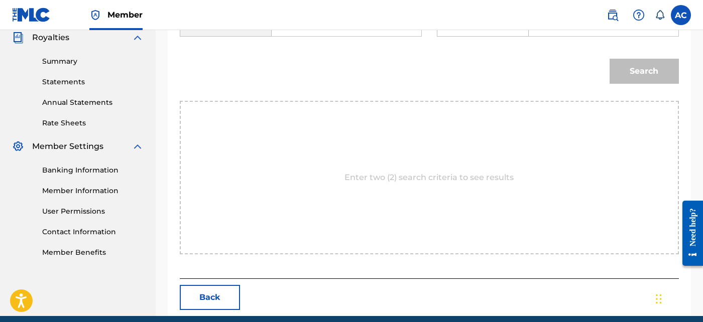
scroll to position [174, 0]
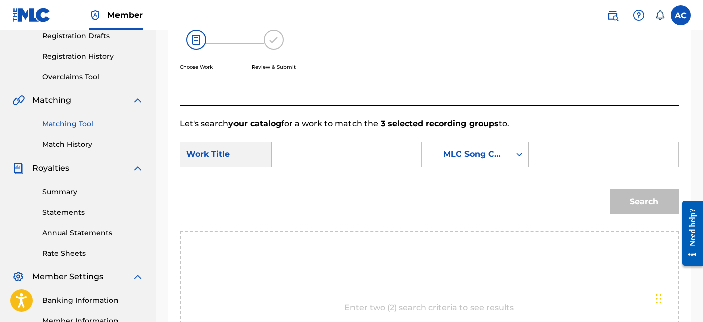
click at [358, 160] on input "Search Form" at bounding box center [346, 155] width 133 height 24
paste input "AT MY WORST"
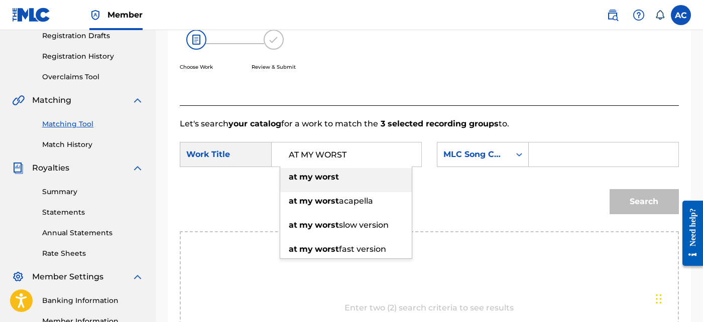
type input "AT MY WORST"
click at [560, 151] on input "Search Form" at bounding box center [603, 155] width 133 height 24
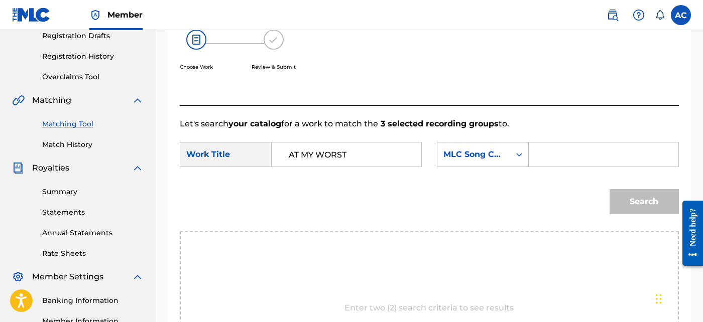
paste input "AY3RB2"
type input "AY3RB2"
click at [631, 192] on button "Search" at bounding box center [644, 201] width 69 height 25
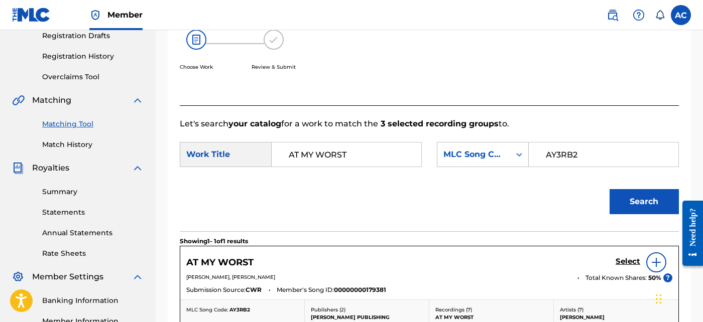
scroll to position [262, 0]
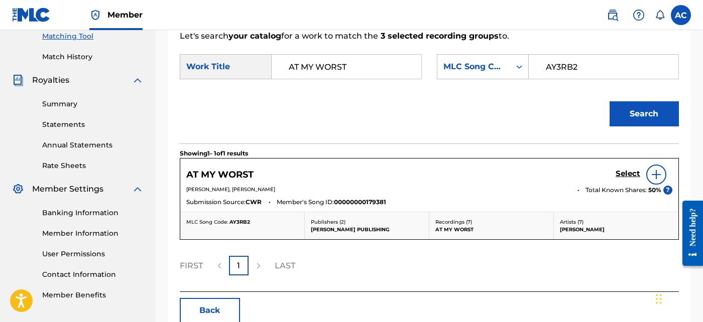
click at [627, 173] on h5 "Select" at bounding box center [628, 174] width 25 height 10
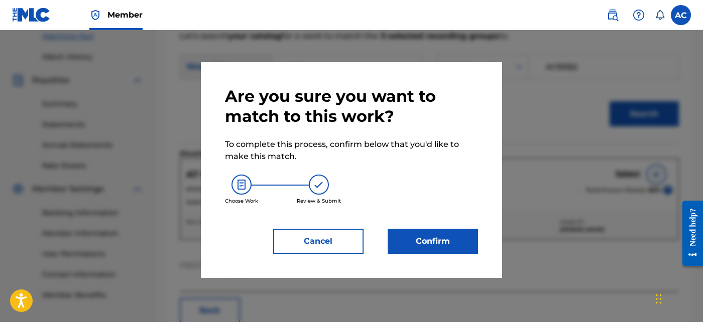
click at [446, 243] on button "Confirm" at bounding box center [433, 241] width 90 height 25
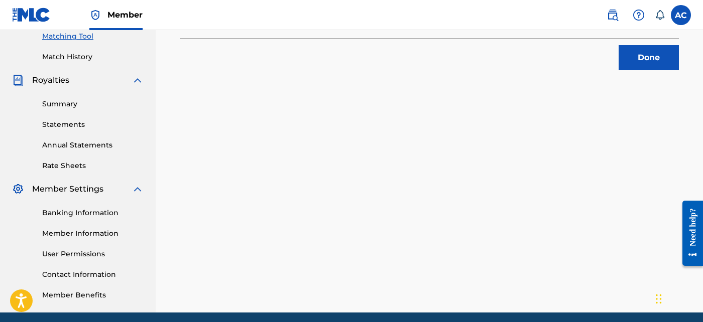
click at [635, 55] on button "Done" at bounding box center [649, 57] width 60 height 25
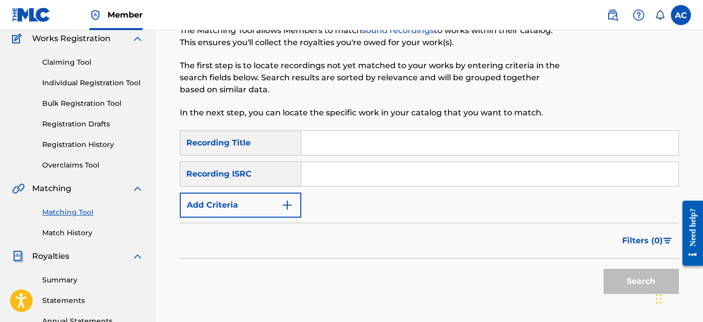
scroll to position [77, 0]
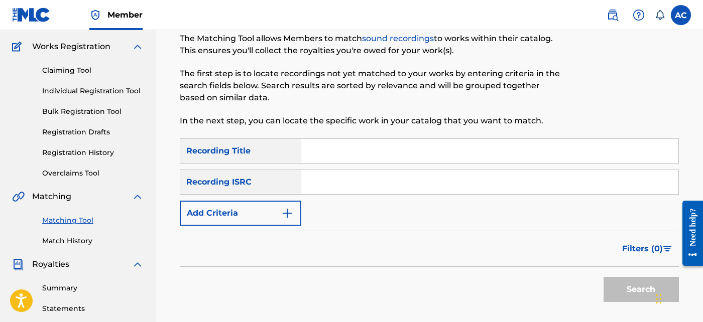
click at [338, 182] on input "Search Form" at bounding box center [489, 182] width 377 height 24
paste input "QZJG52410787"
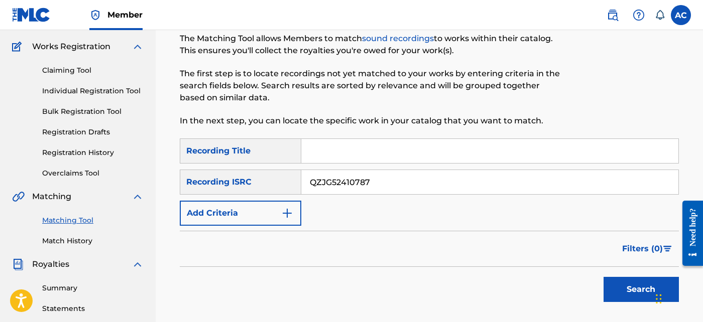
type input "QZJG52410787"
click at [641, 289] on button "Search" at bounding box center [641, 289] width 75 height 25
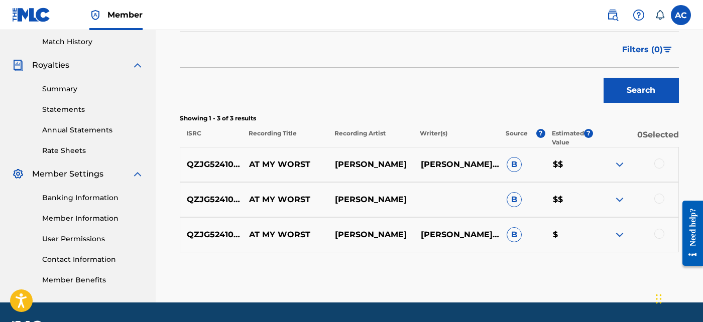
scroll to position [298, 0]
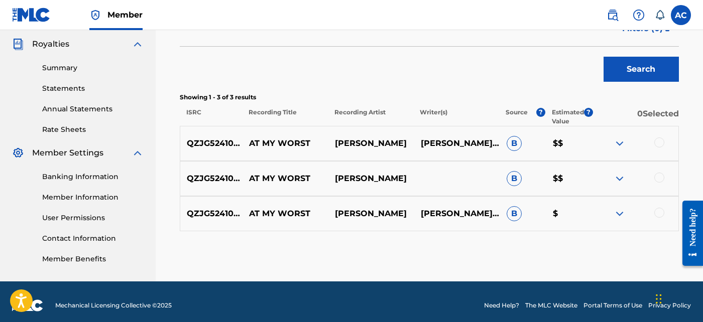
click at [658, 143] on div at bounding box center [659, 143] width 10 height 10
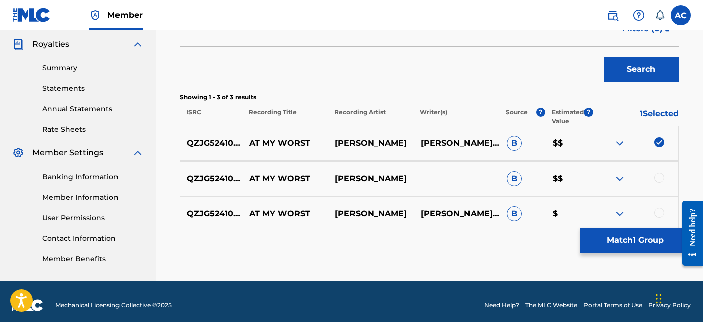
click at [660, 177] on div at bounding box center [659, 178] width 10 height 10
click at [662, 213] on div at bounding box center [659, 213] width 10 height 10
click at [634, 248] on button "Match 3 Groups" at bounding box center [635, 240] width 111 height 25
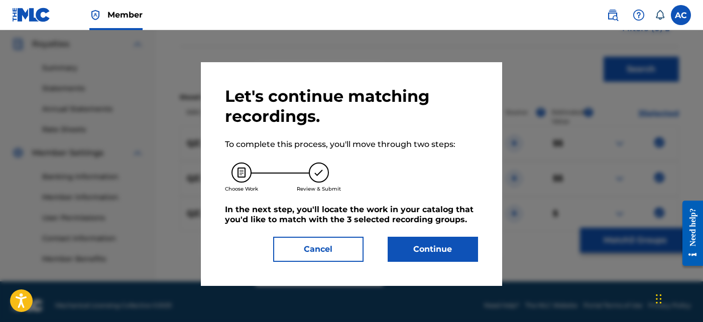
click at [460, 247] on button "Continue" at bounding box center [433, 249] width 90 height 25
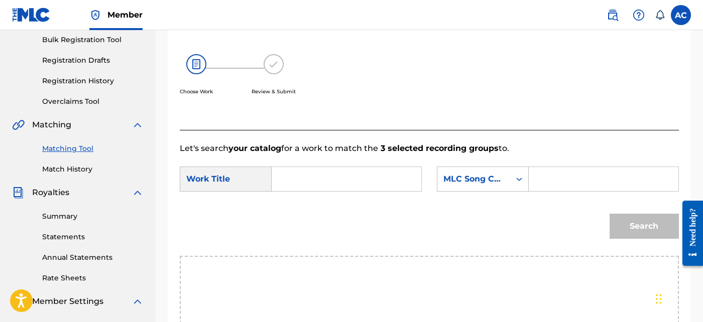
scroll to position [148, 0]
click at [390, 173] on input "Search Form" at bounding box center [346, 180] width 133 height 24
paste input "AT MY WORST"
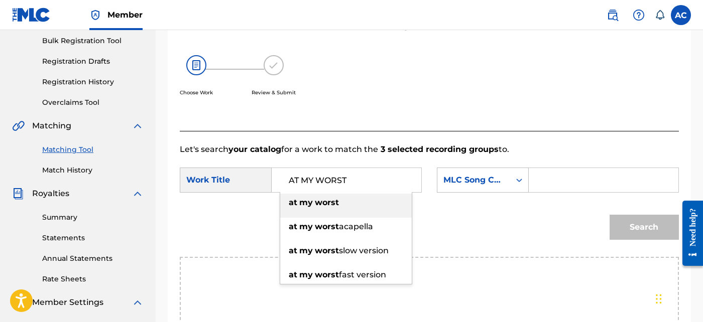
type input "AT MY WORST"
click at [565, 180] on input "Search Form" at bounding box center [603, 180] width 133 height 24
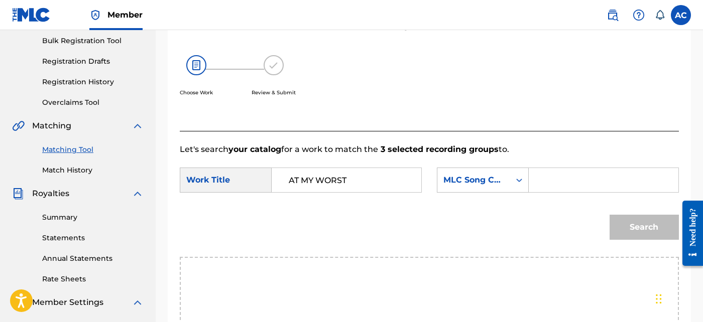
paste input "AY3RB2"
type input "AY3RB2"
click at [630, 231] on button "Search" at bounding box center [644, 227] width 69 height 25
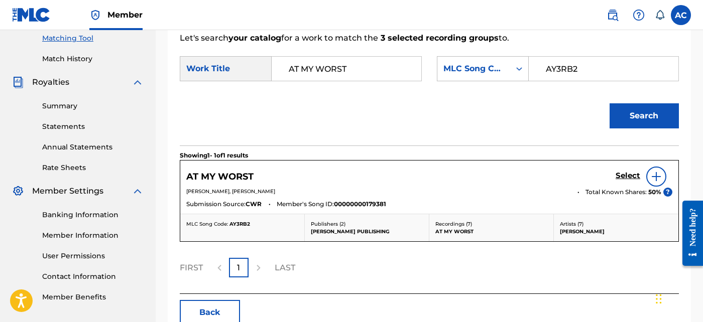
scroll to position [269, 0]
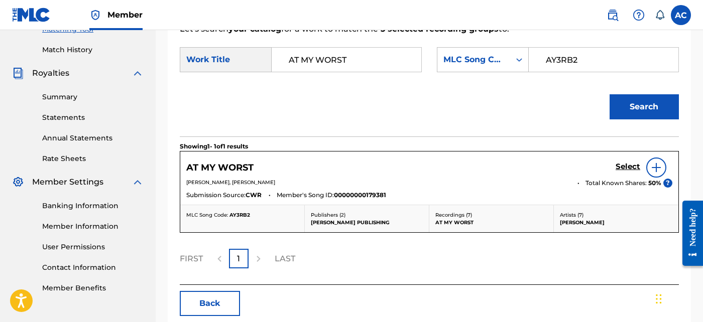
click at [624, 169] on h5 "Select" at bounding box center [628, 167] width 25 height 10
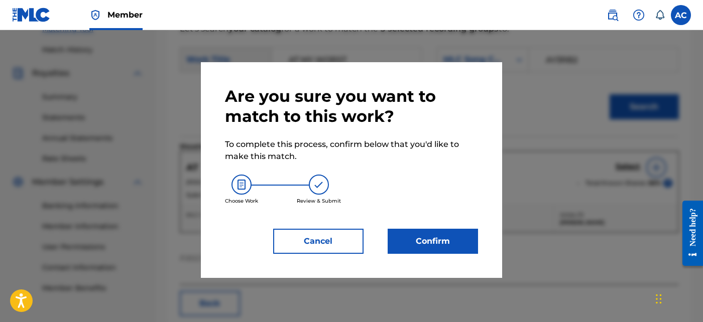
click at [396, 241] on button "Confirm" at bounding box center [433, 241] width 90 height 25
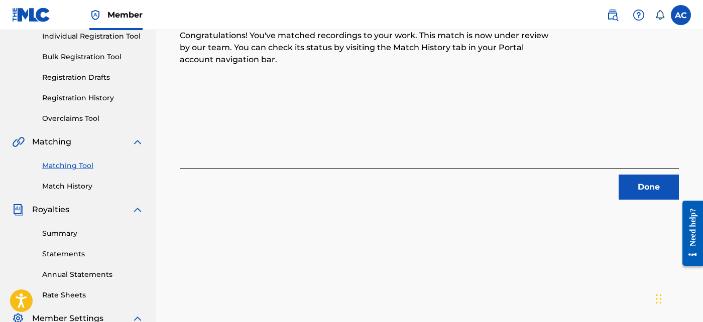
scroll to position [132, 0]
click at [640, 190] on button "Done" at bounding box center [649, 187] width 60 height 25
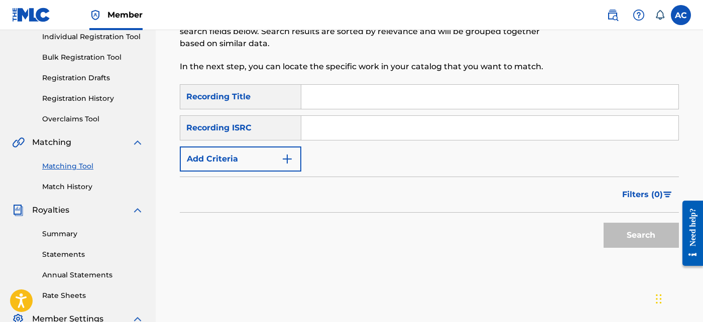
click at [347, 125] on input "Search Form" at bounding box center [489, 128] width 377 height 24
paste input "QZJG52410741"
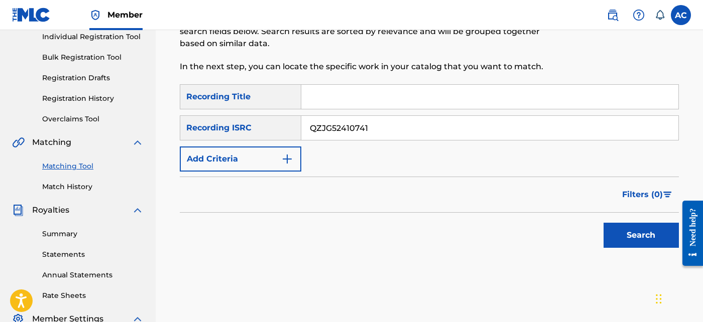
type input "QZJG52410741"
click at [614, 228] on button "Search" at bounding box center [641, 235] width 75 height 25
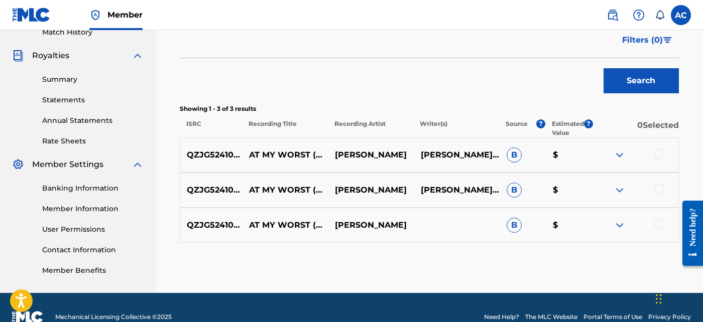
scroll to position [293, 0]
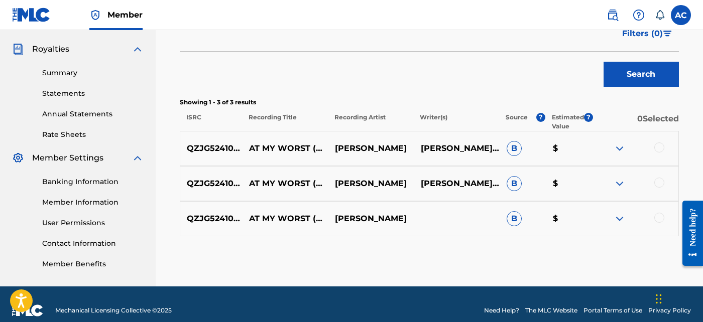
click at [657, 146] on div at bounding box center [659, 148] width 10 height 10
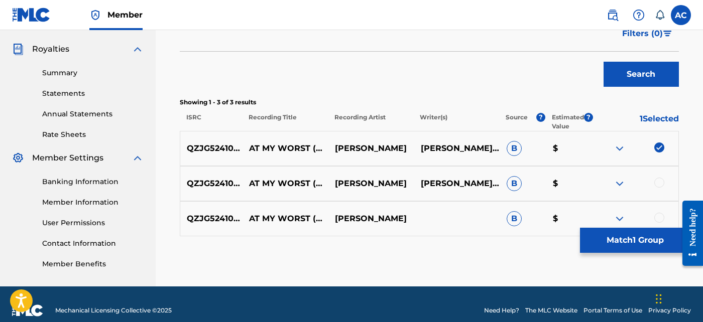
click at [656, 180] on div at bounding box center [659, 183] width 10 height 10
click at [662, 217] on div at bounding box center [659, 218] width 10 height 10
click at [639, 245] on button "Match 3 Groups" at bounding box center [635, 240] width 111 height 25
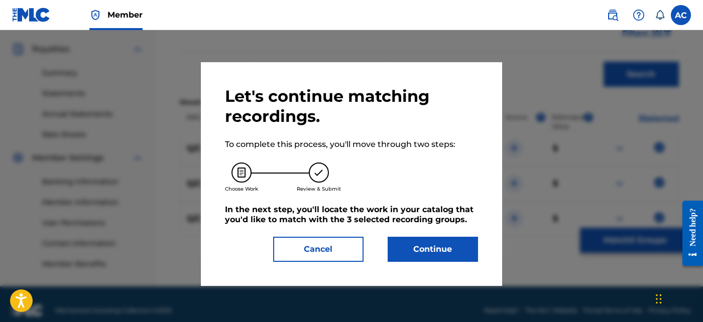
click at [443, 252] on button "Continue" at bounding box center [433, 249] width 90 height 25
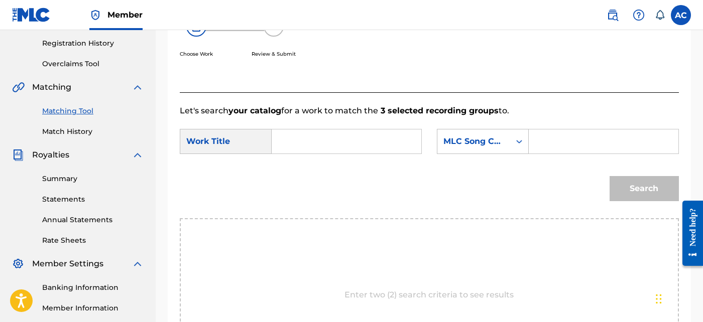
scroll to position [186, 0]
click at [317, 148] on input "Search Form" at bounding box center [346, 142] width 133 height 24
paste input "AT MY WORST ACAPELLA"
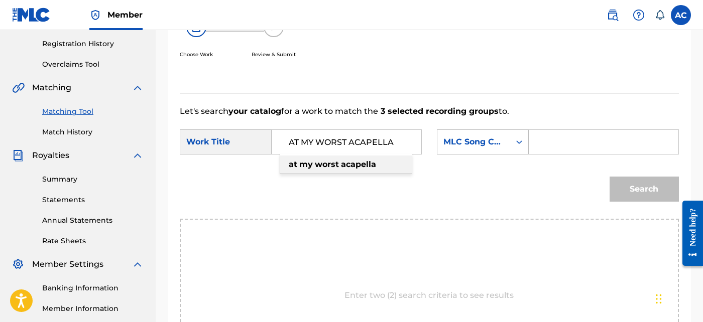
type input "AT MY WORST ACAPELLA"
click at [578, 138] on input "Search Form" at bounding box center [603, 142] width 133 height 24
paste input "AY3RHF"
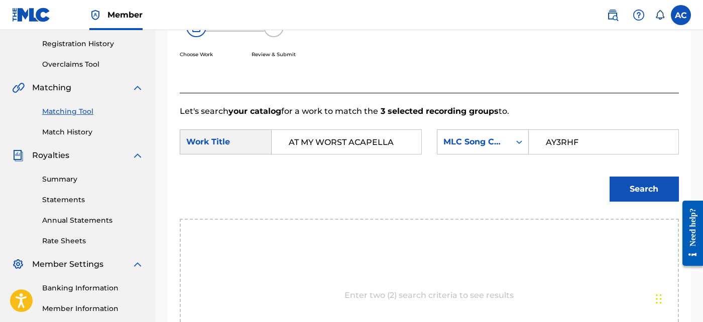
type input "AY3RHF"
click at [638, 184] on button "Search" at bounding box center [644, 189] width 69 height 25
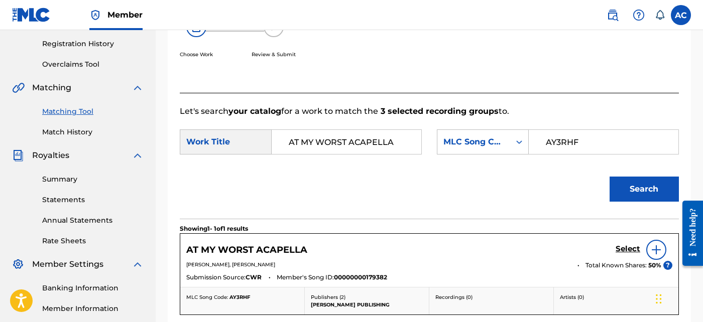
click at [610, 177] on button "Search" at bounding box center [644, 189] width 69 height 25
click at [632, 188] on button "Search" at bounding box center [644, 189] width 69 height 25
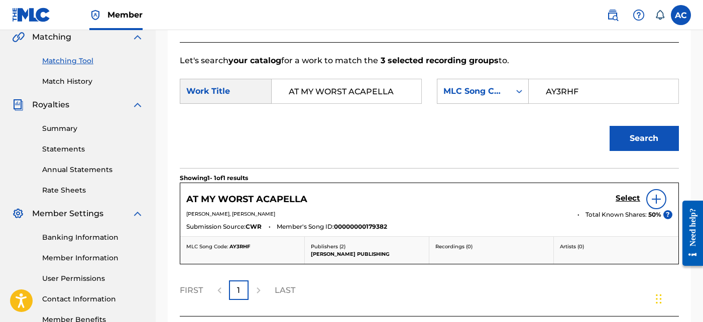
scroll to position [247, 0]
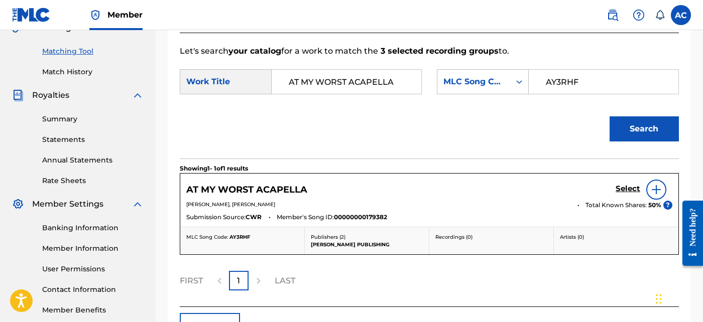
click at [634, 191] on h5 "Select" at bounding box center [628, 189] width 25 height 10
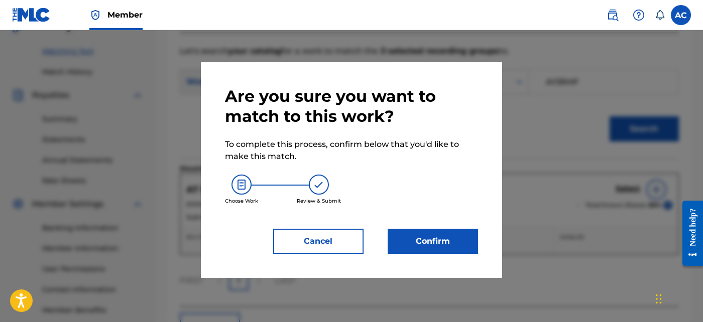
click at [415, 249] on button "Confirm" at bounding box center [433, 241] width 90 height 25
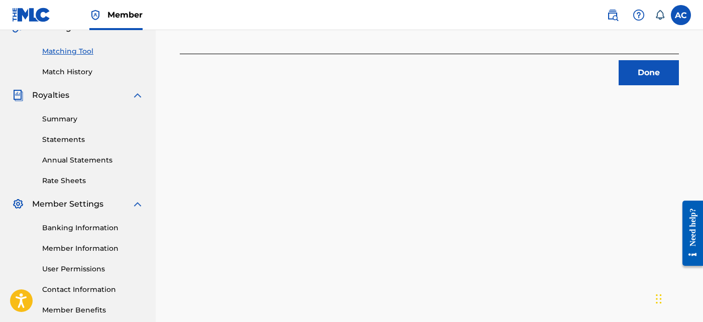
click at [644, 72] on button "Done" at bounding box center [649, 72] width 60 height 25
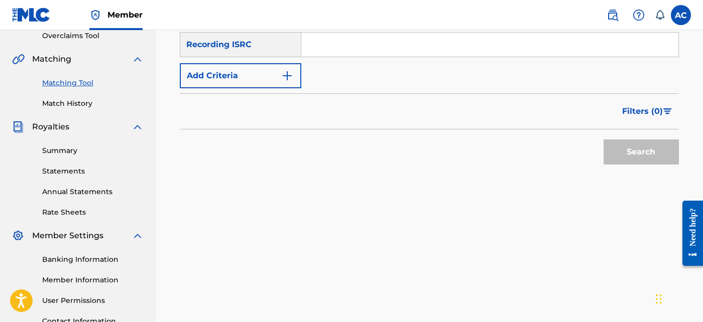
scroll to position [214, 0]
